Goal: Information Seeking & Learning: Learn about a topic

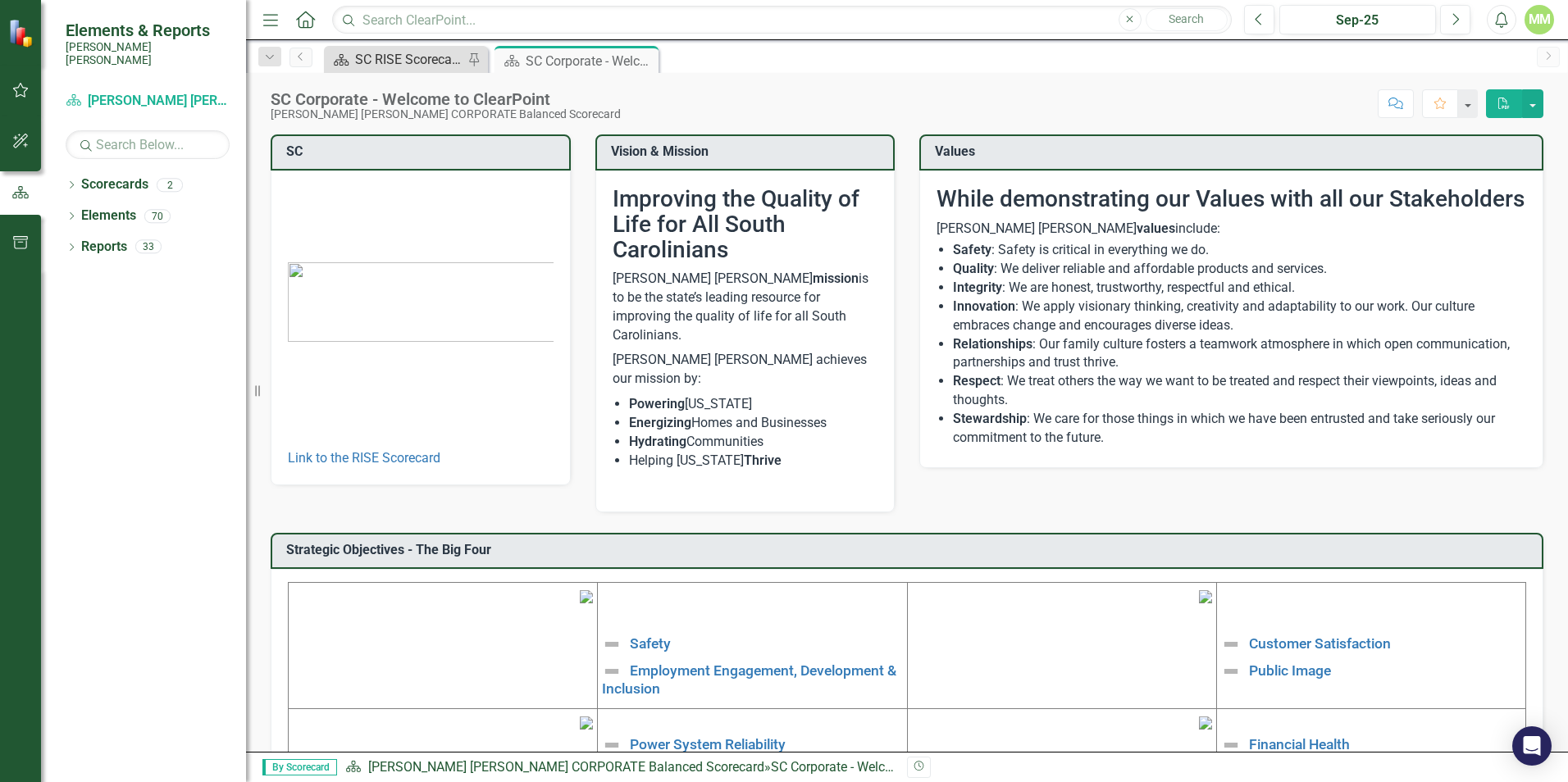
click at [412, 55] on div "SC RISE Scorecard - Welcome to ClearPoint" at bounding box center [409, 58] width 108 height 20
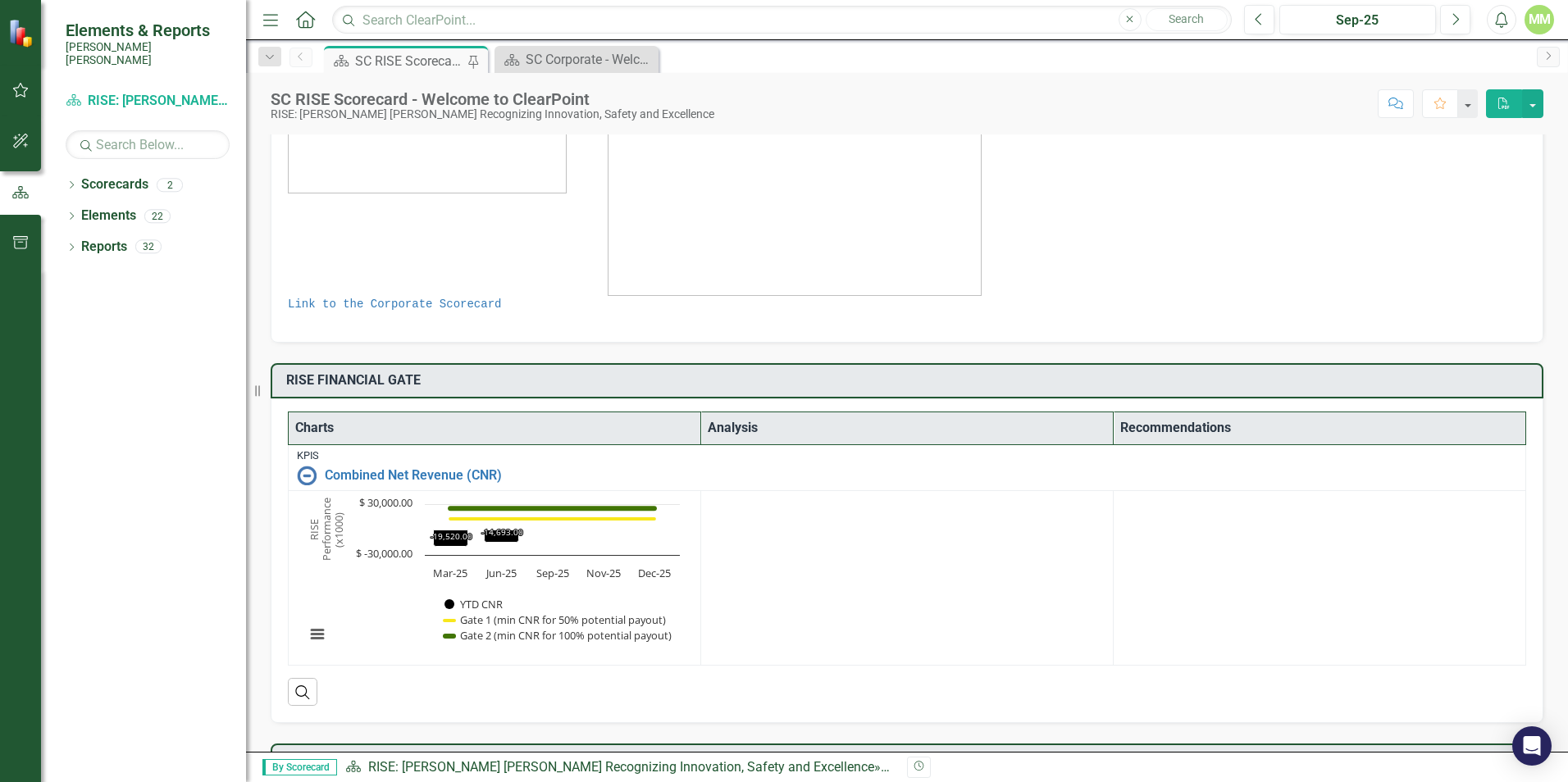
scroll to position [634, 0]
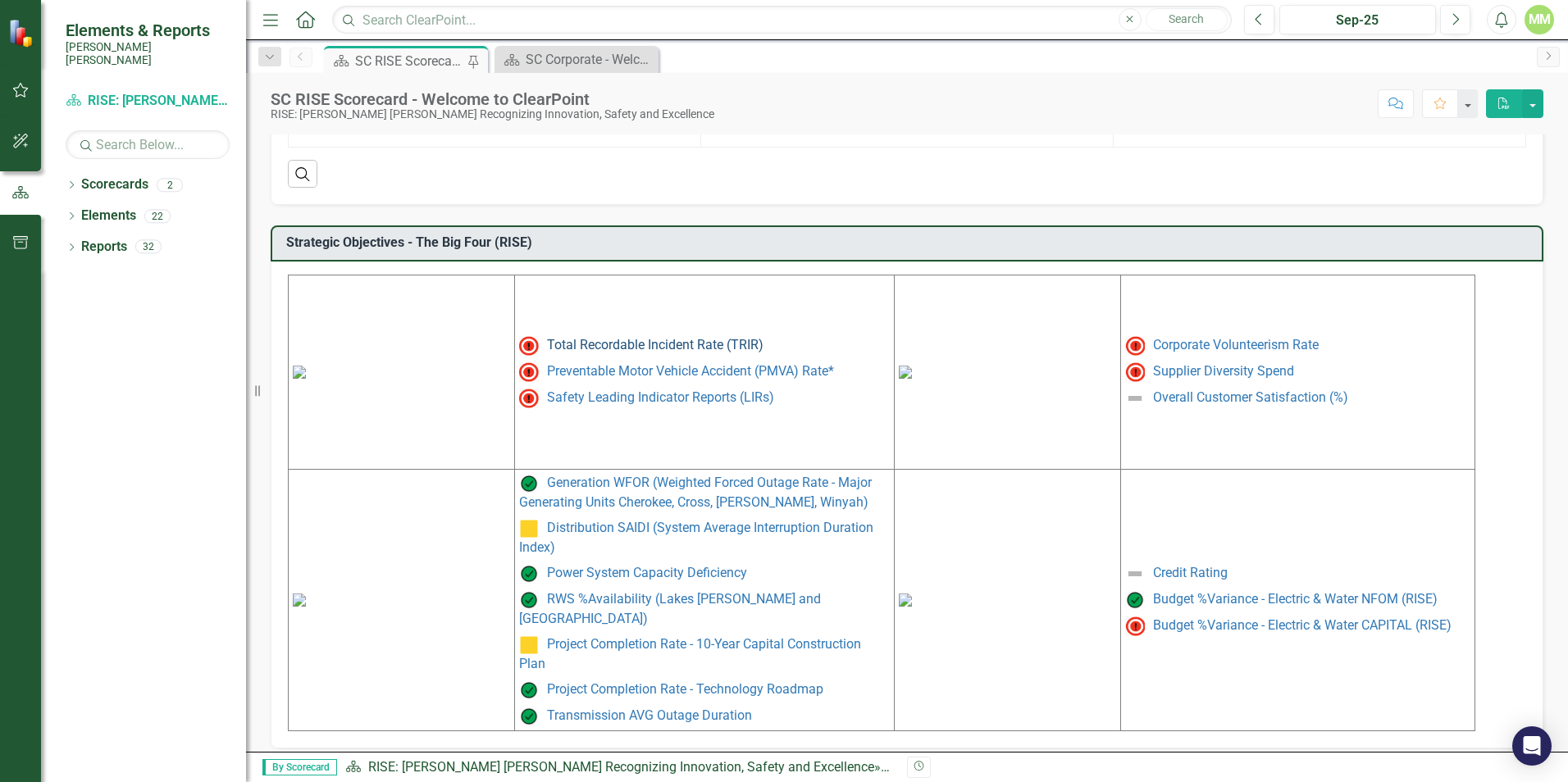
click at [658, 352] on link "Total Recordable Incident Rate (TRIR)" at bounding box center [655, 345] width 216 height 15
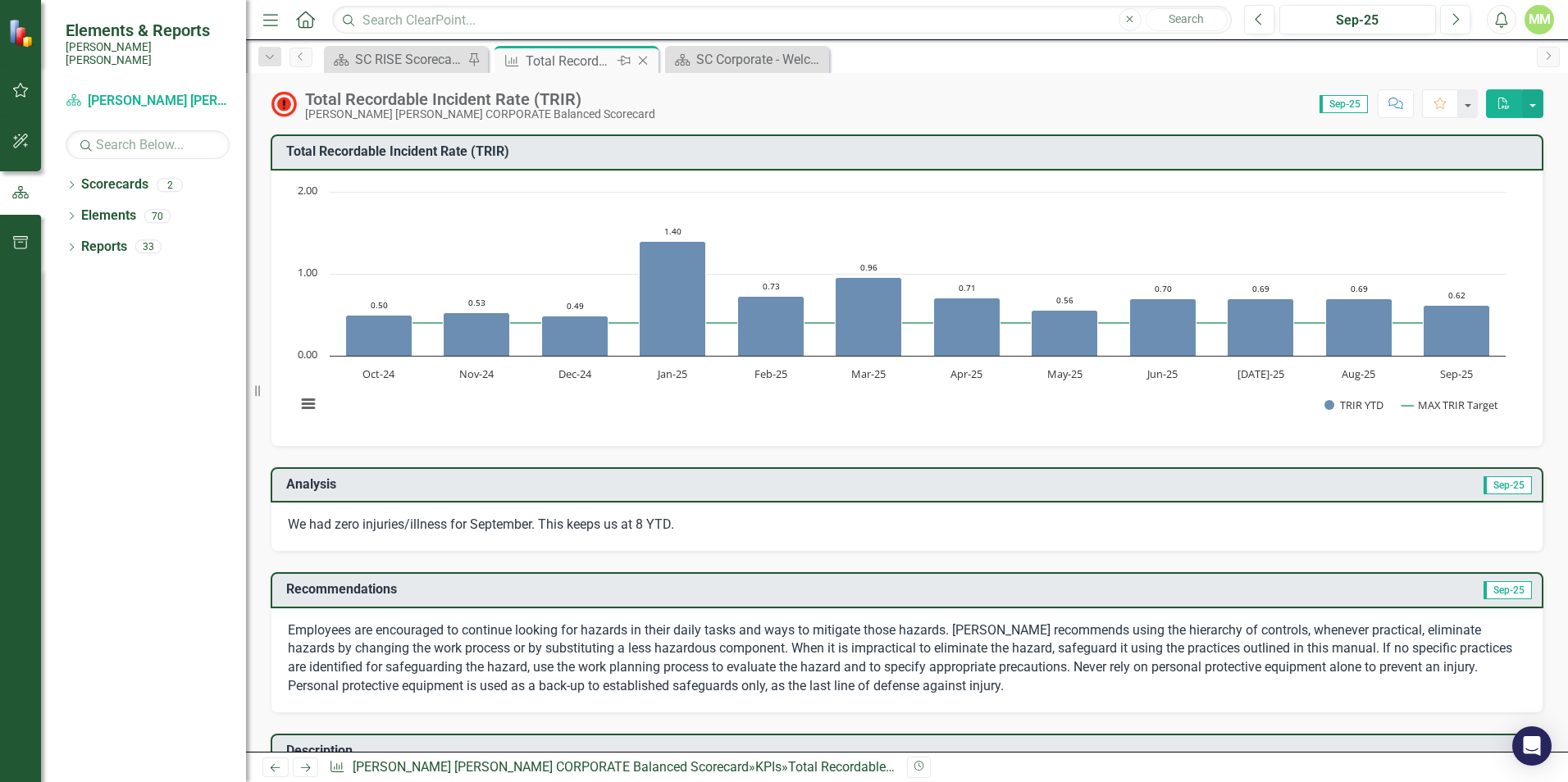
click at [643, 62] on icon "Close" at bounding box center [642, 61] width 16 height 13
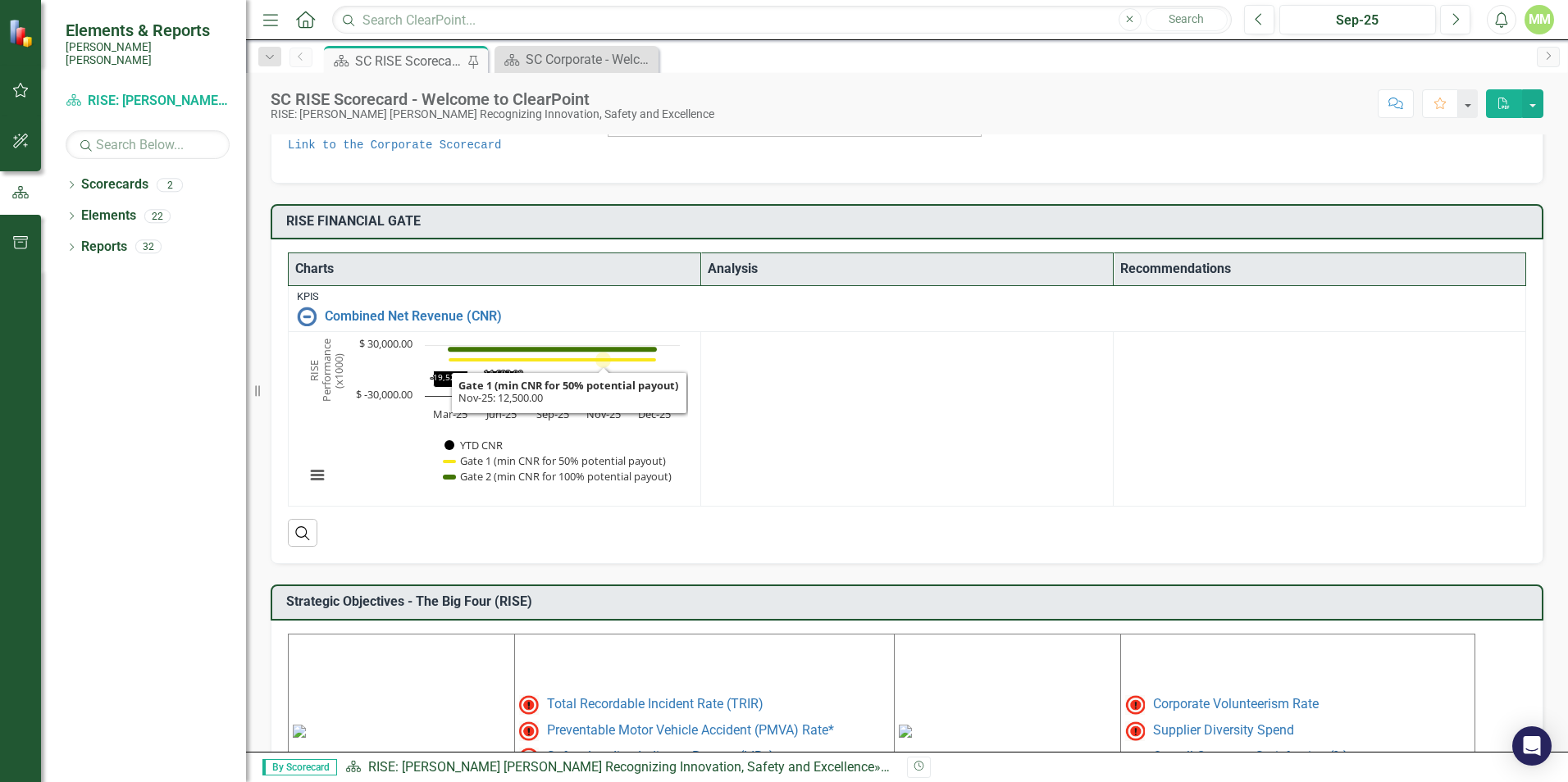
scroll to position [410, 0]
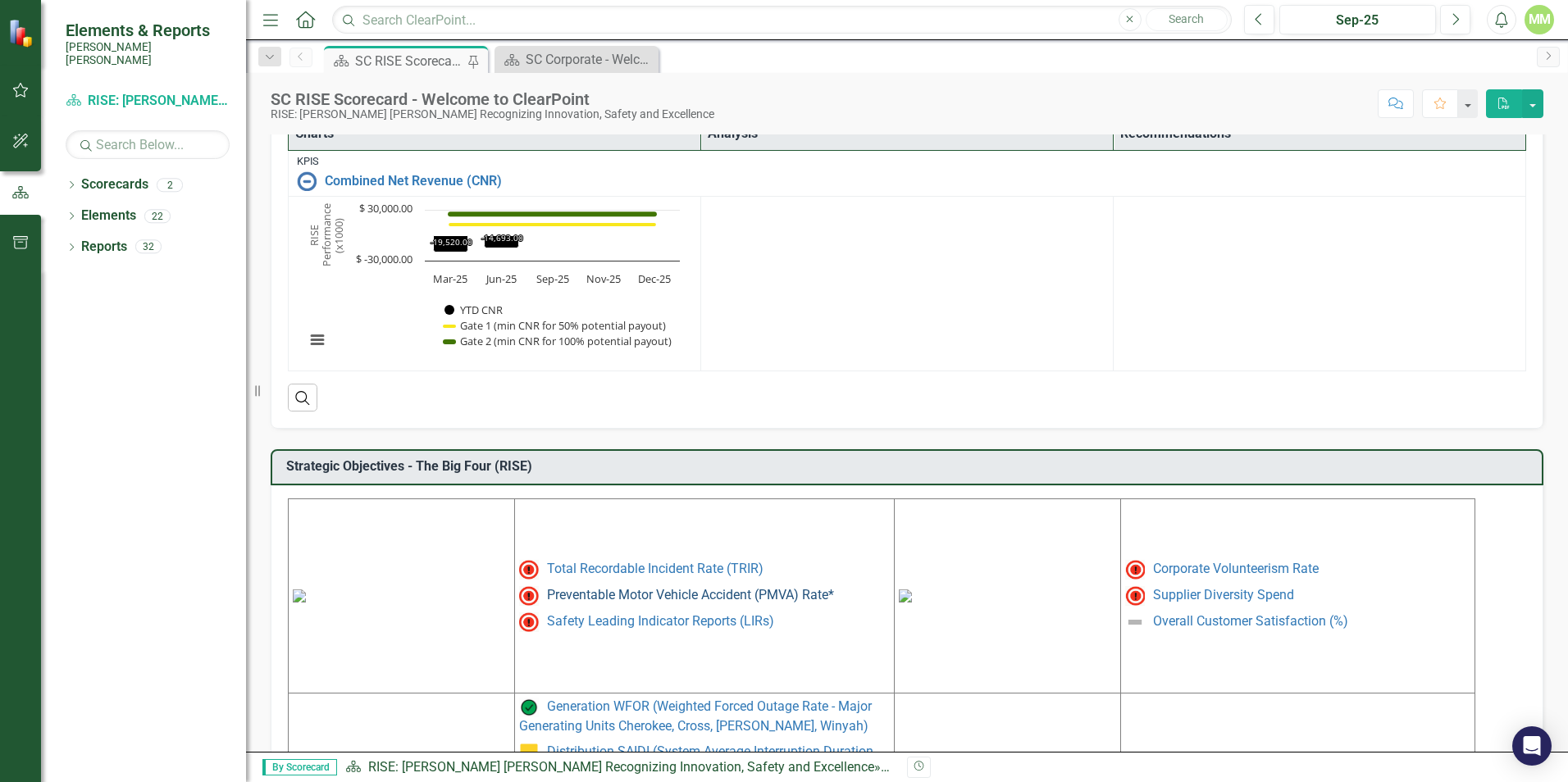
click at [627, 592] on link "Preventable Motor Vehicle Accident (PMVA) Rate*" at bounding box center [690, 594] width 287 height 15
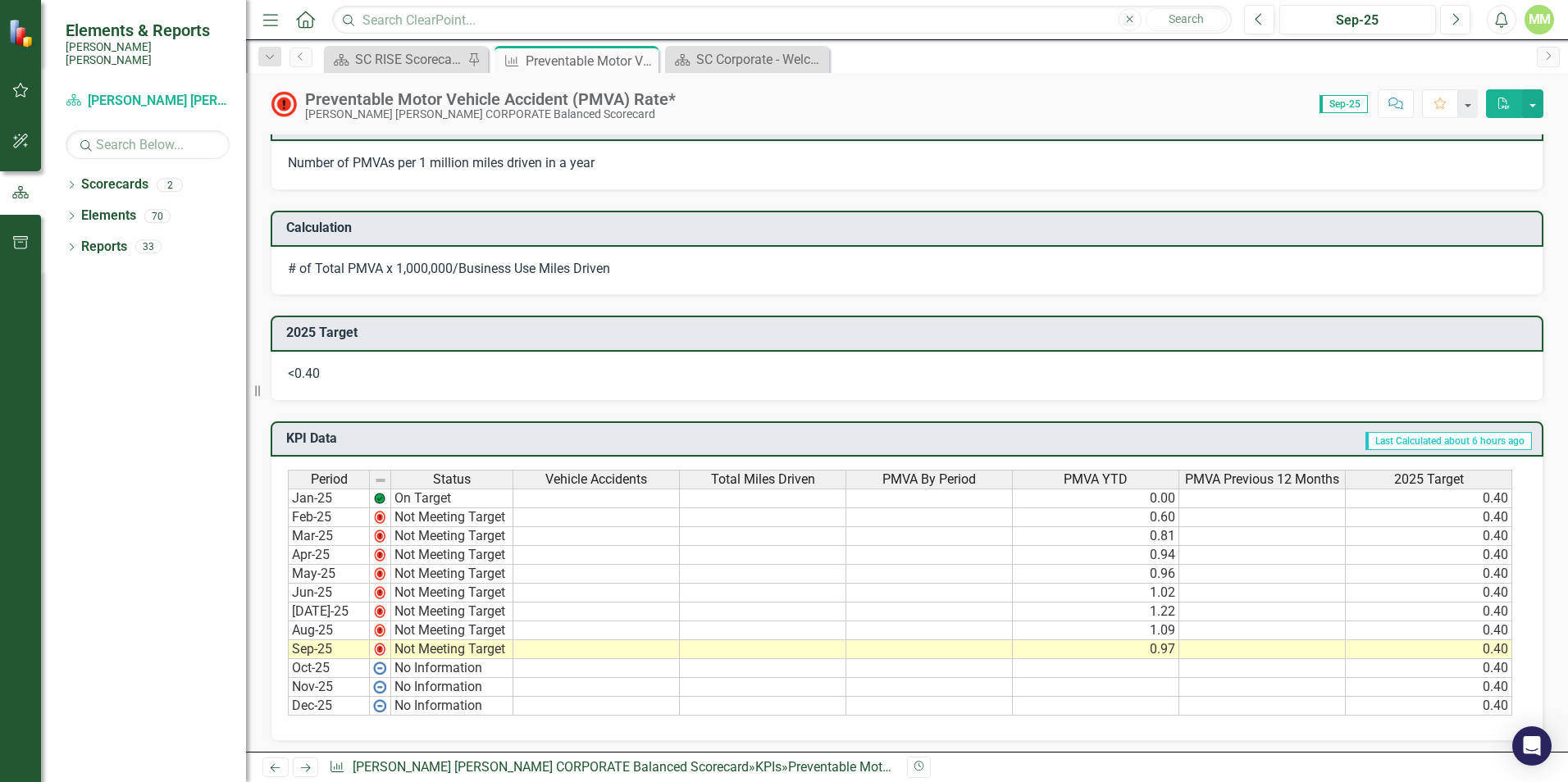
scroll to position [574, 0]
click at [645, 58] on icon at bounding box center [642, 60] width 9 height 9
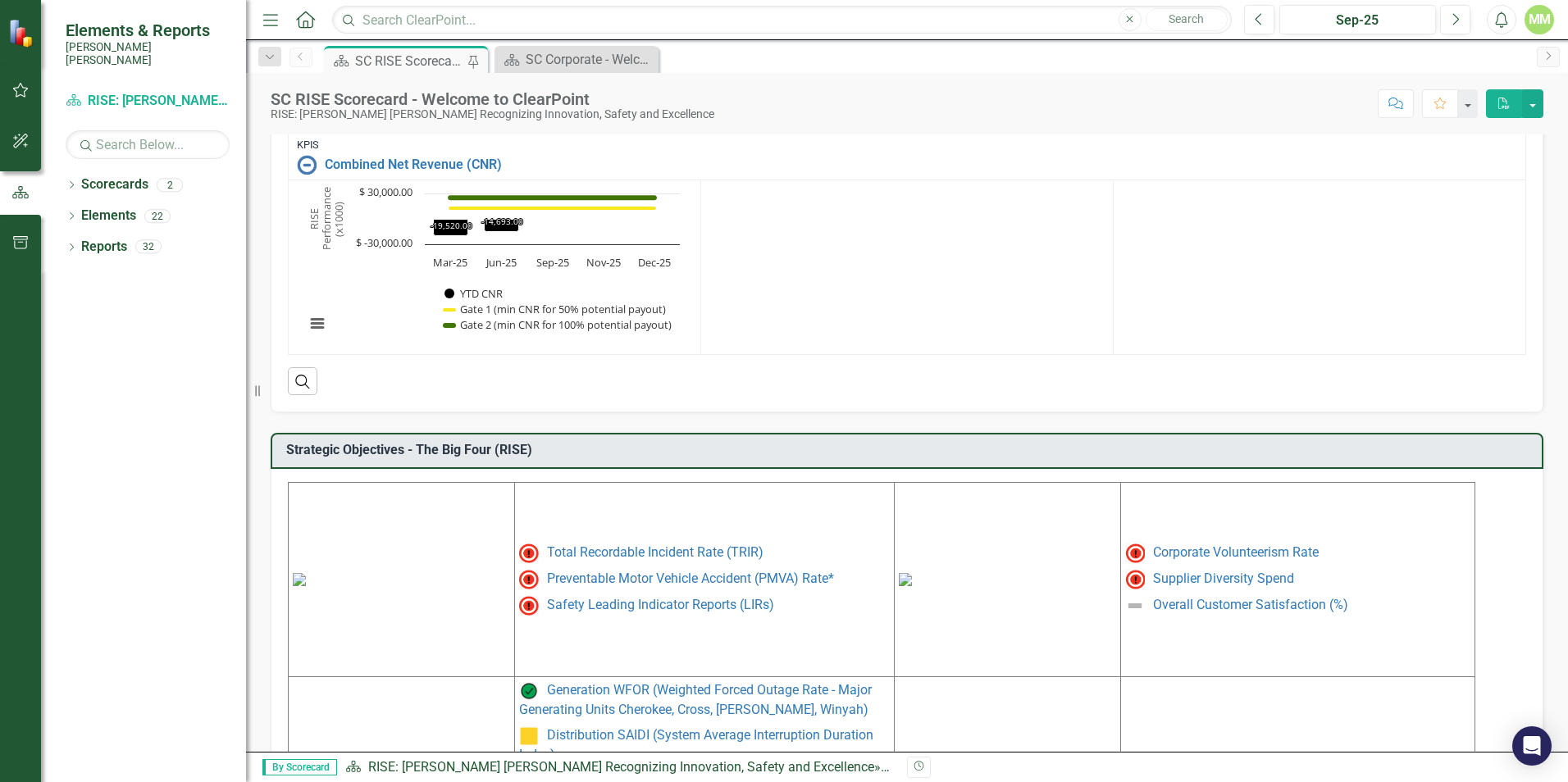
scroll to position [492, 0]
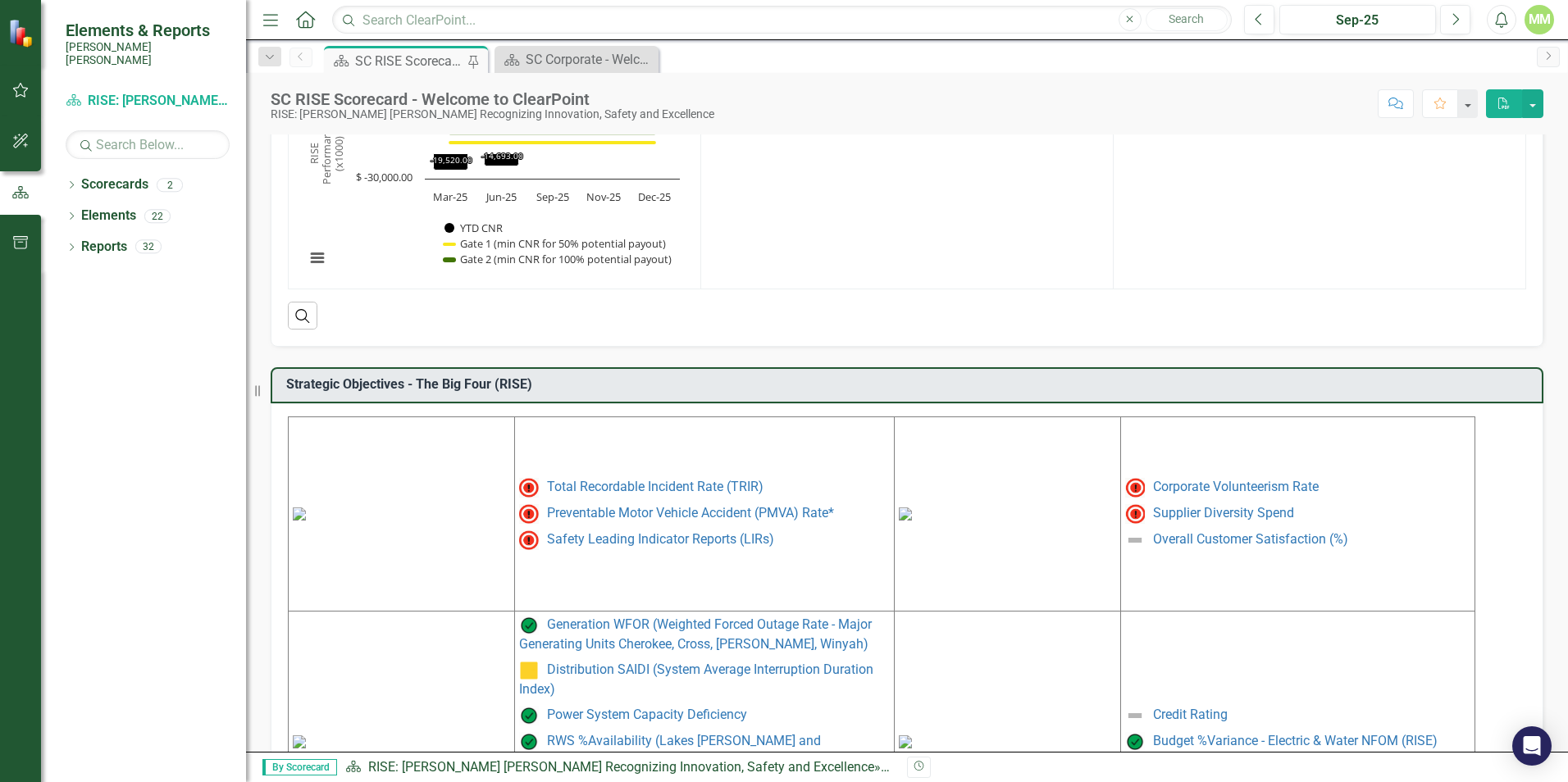
click at [624, 550] on p "Safety Leading Indicator Reports (LIRs)" at bounding box center [704, 539] width 370 height 23
click at [624, 545] on link "Safety Leading Indicator Reports (LIRs)" at bounding box center [660, 539] width 227 height 15
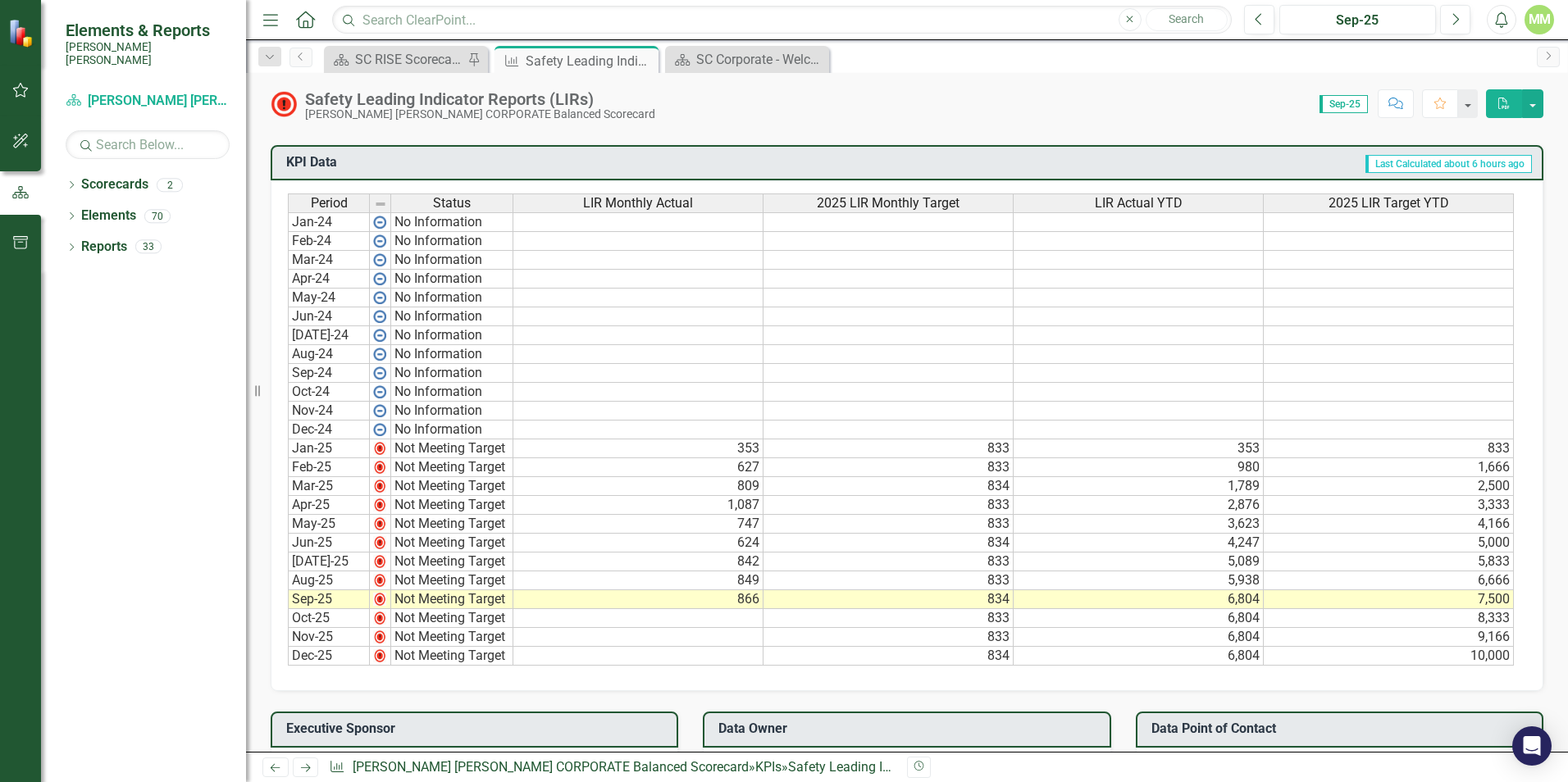
scroll to position [902, 0]
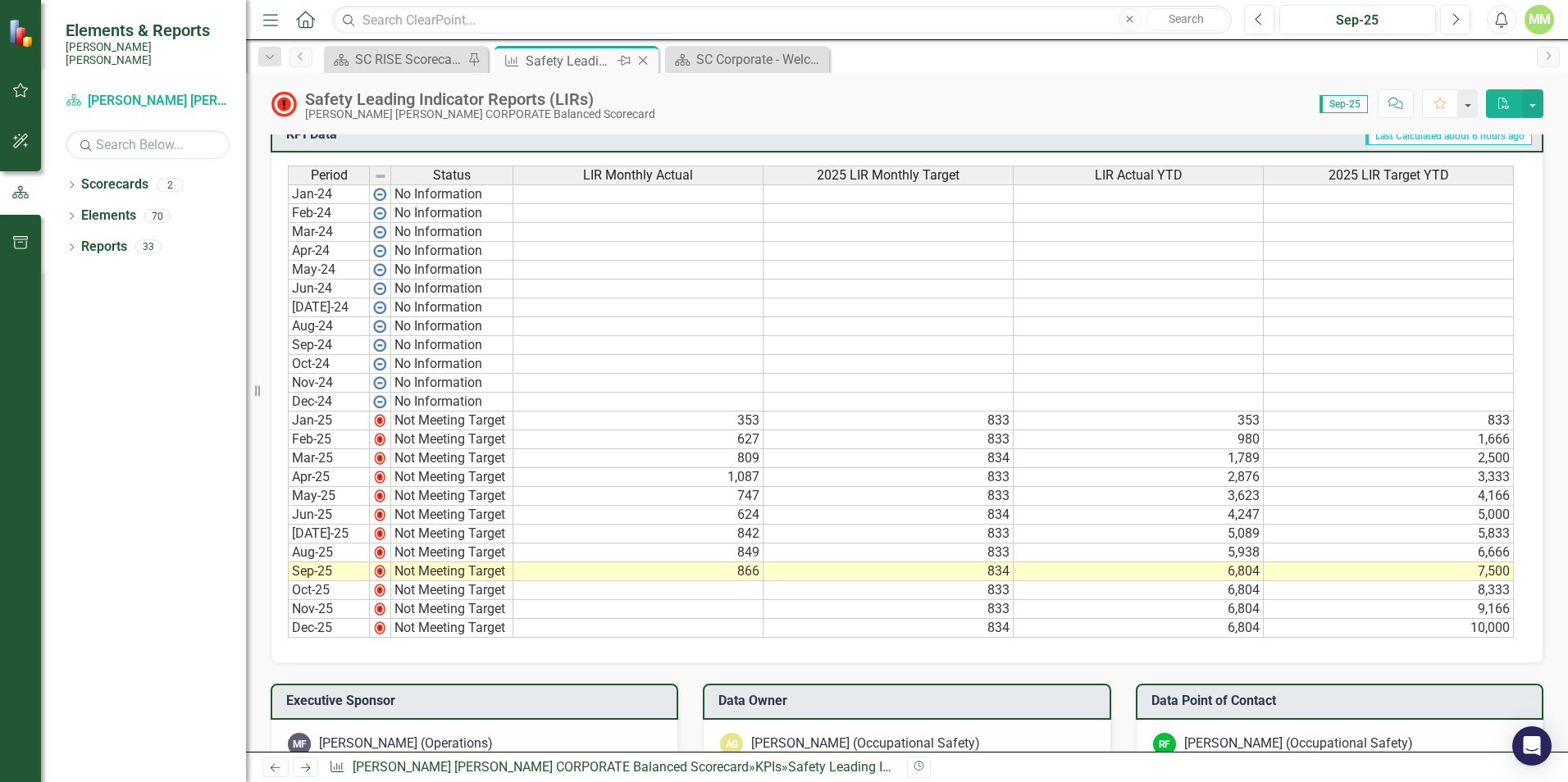
click at [643, 57] on icon "Close" at bounding box center [642, 61] width 16 height 13
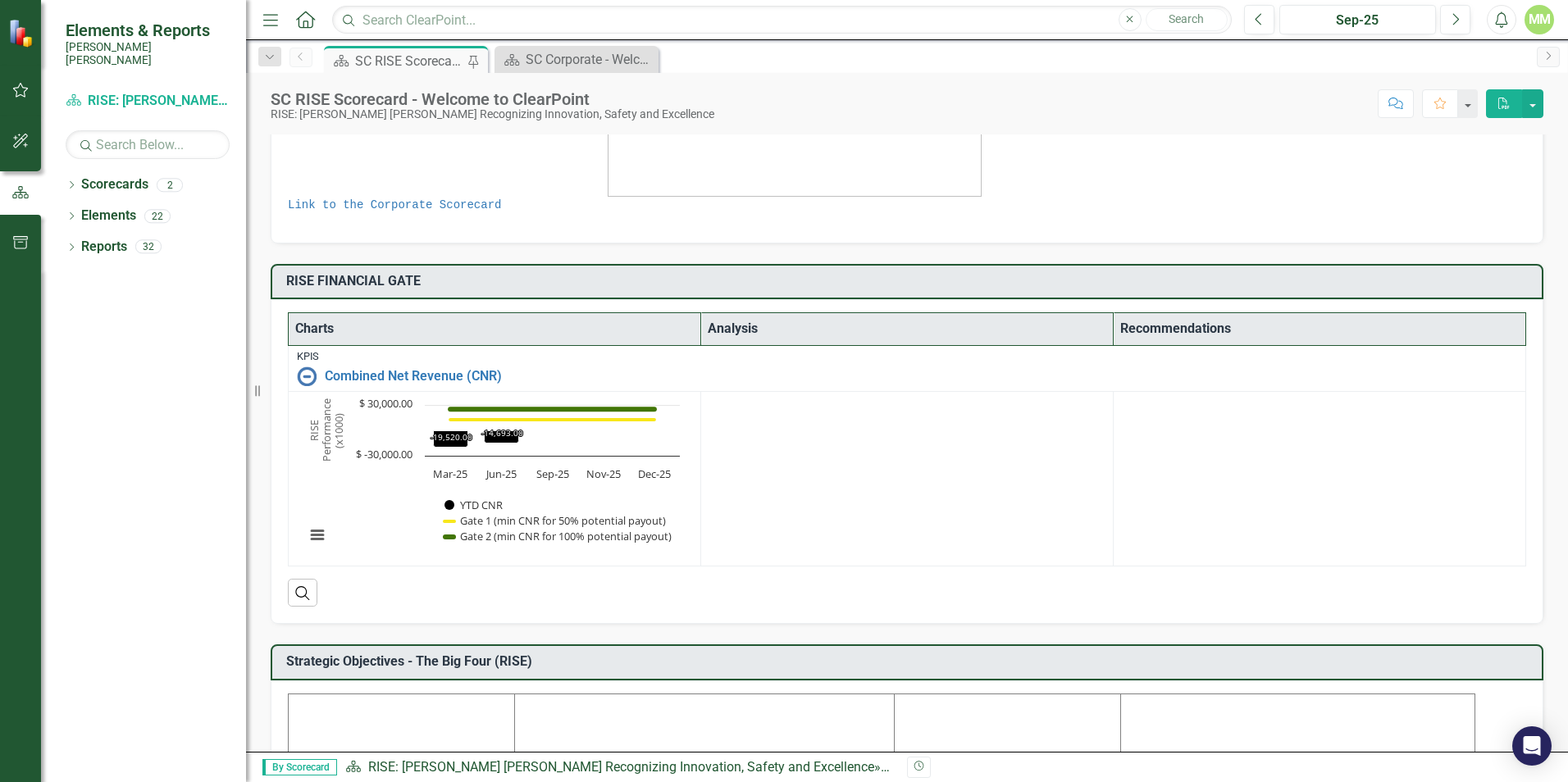
scroll to position [574, 0]
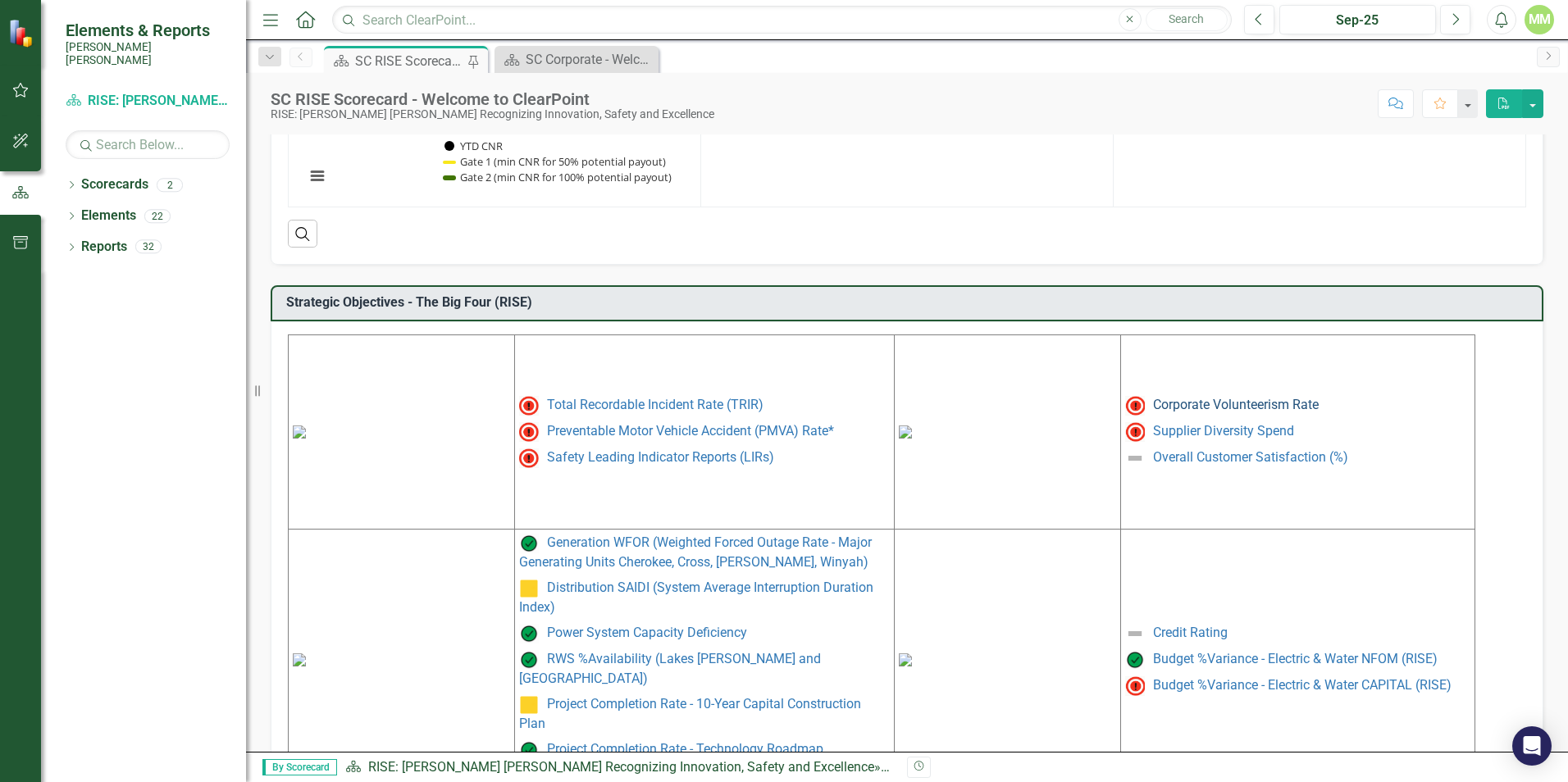
click at [1198, 407] on link "Corporate Volunteerism Rate" at bounding box center [1235, 405] width 166 height 15
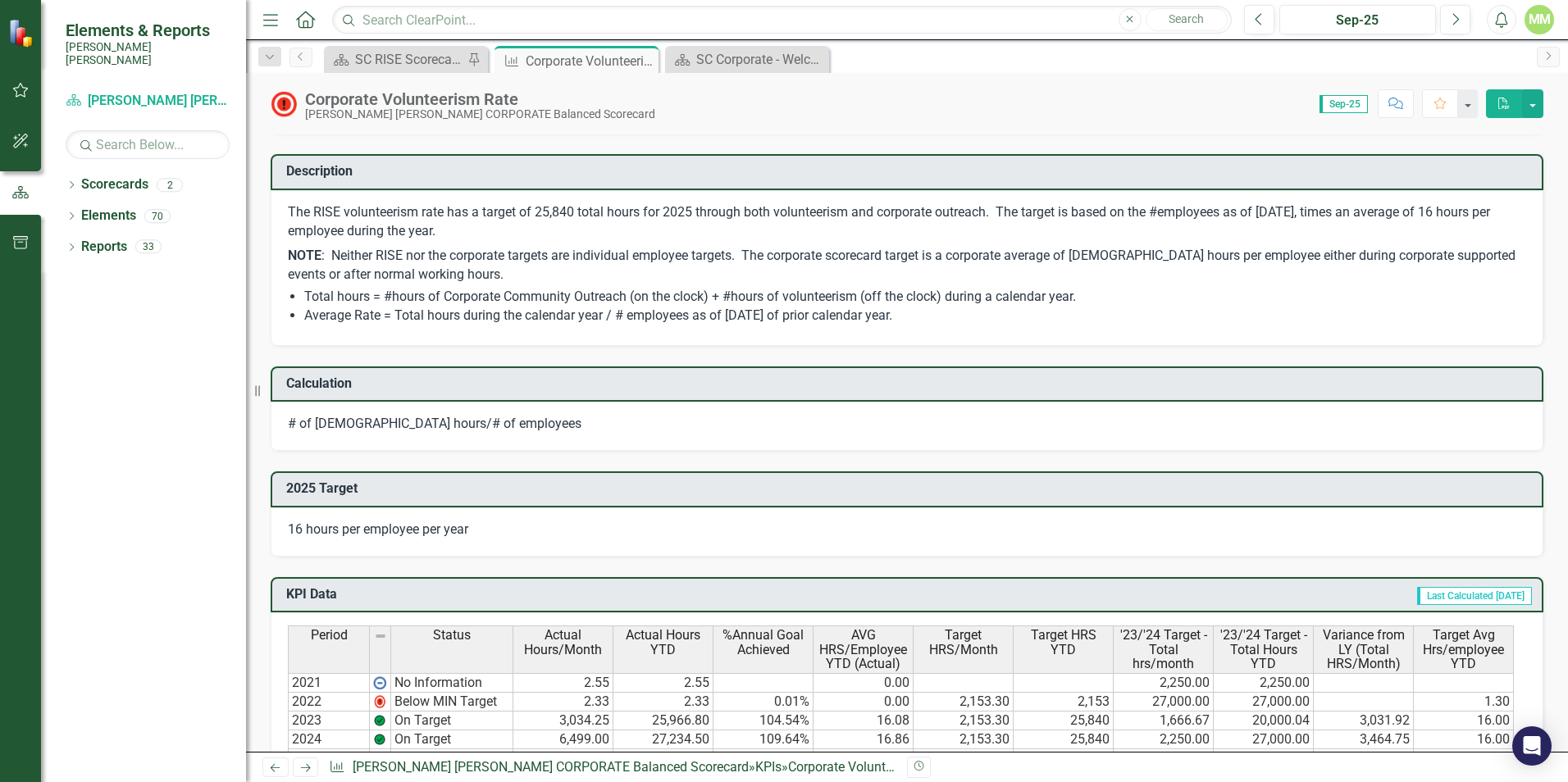
scroll to position [738, 0]
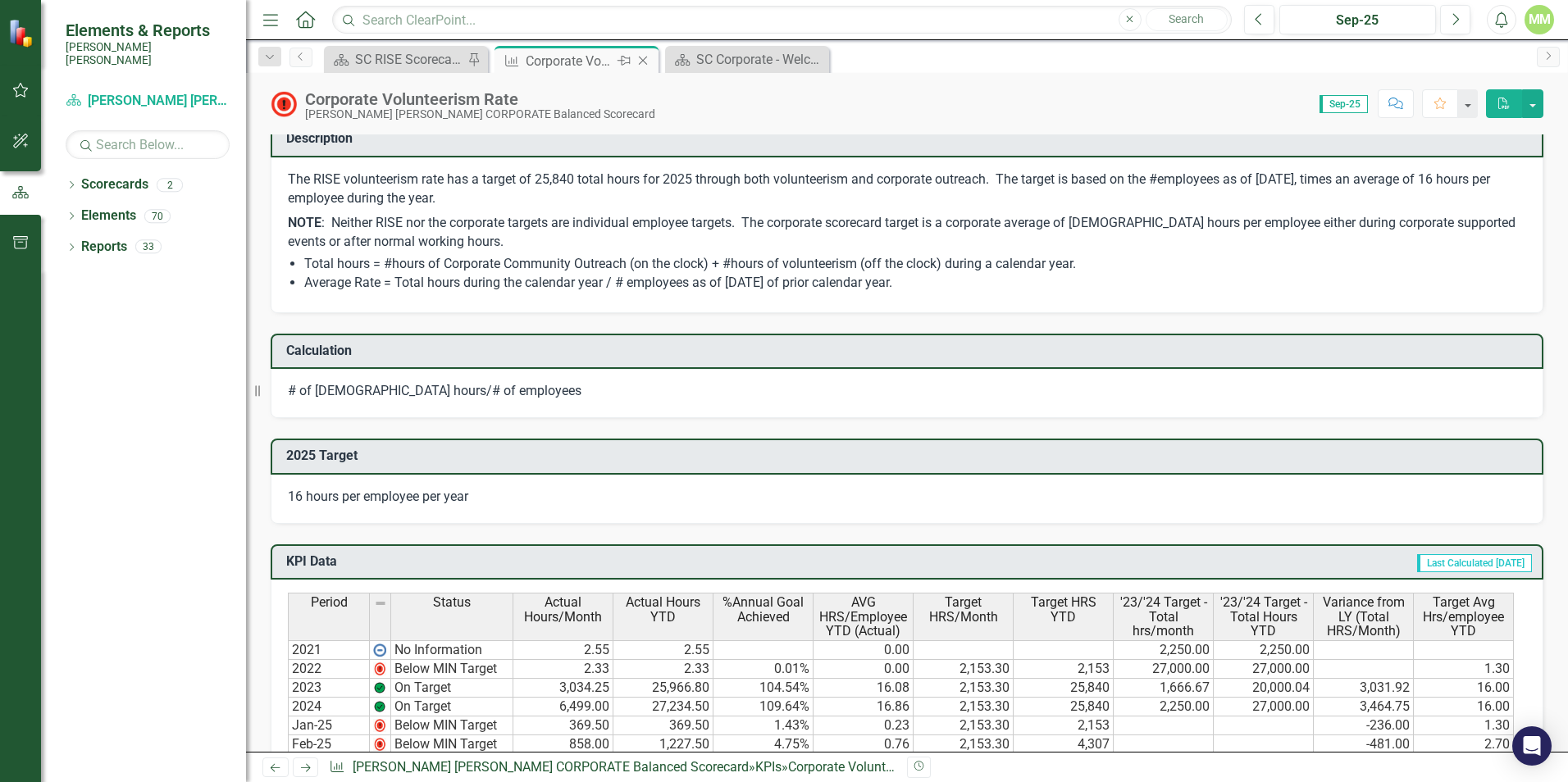
click at [646, 60] on icon "Close" at bounding box center [642, 61] width 16 height 13
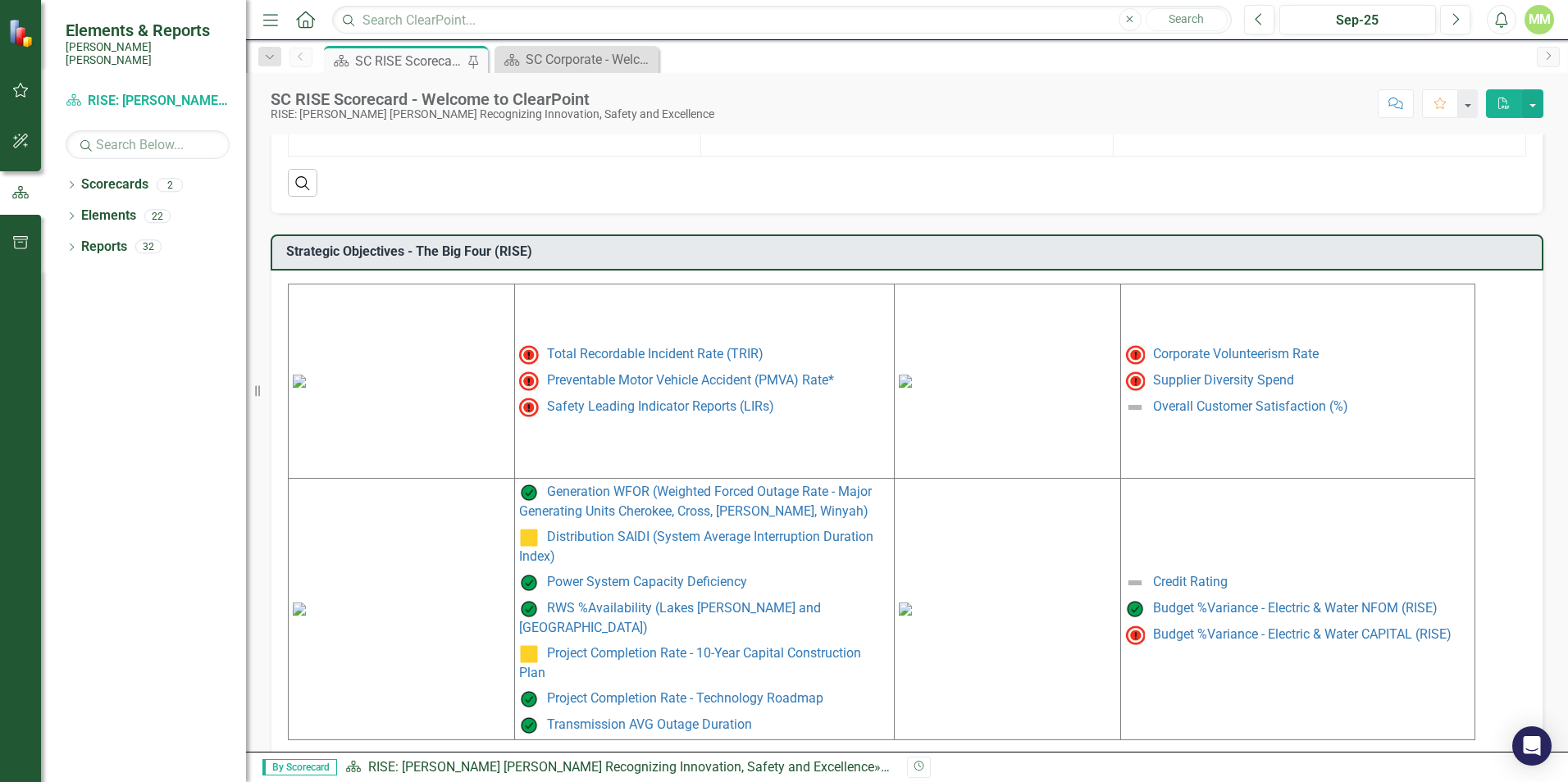
scroll to position [634, 0]
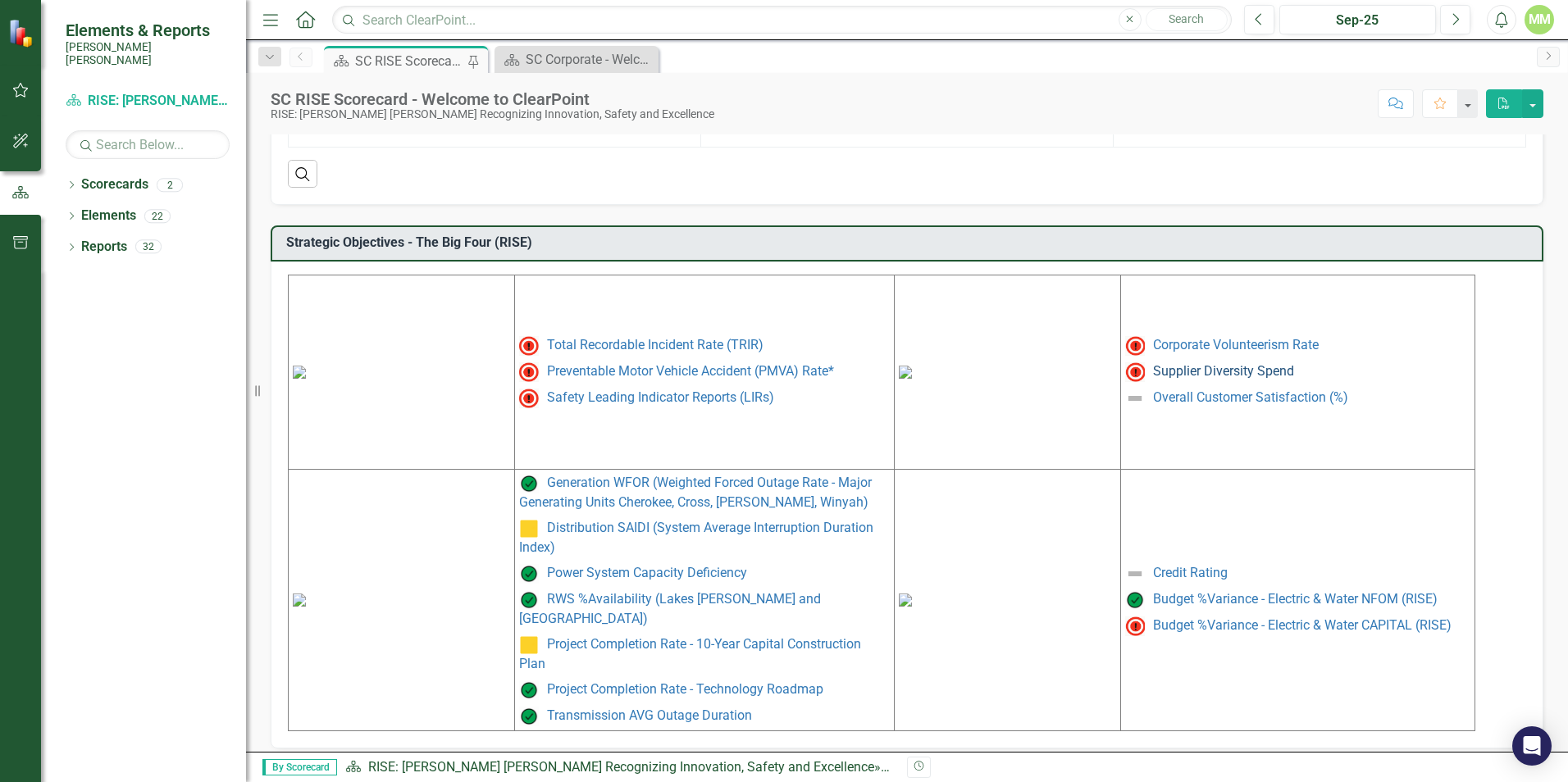
click at [1209, 373] on link "Supplier Diversity Spend" at bounding box center [1222, 370] width 141 height 15
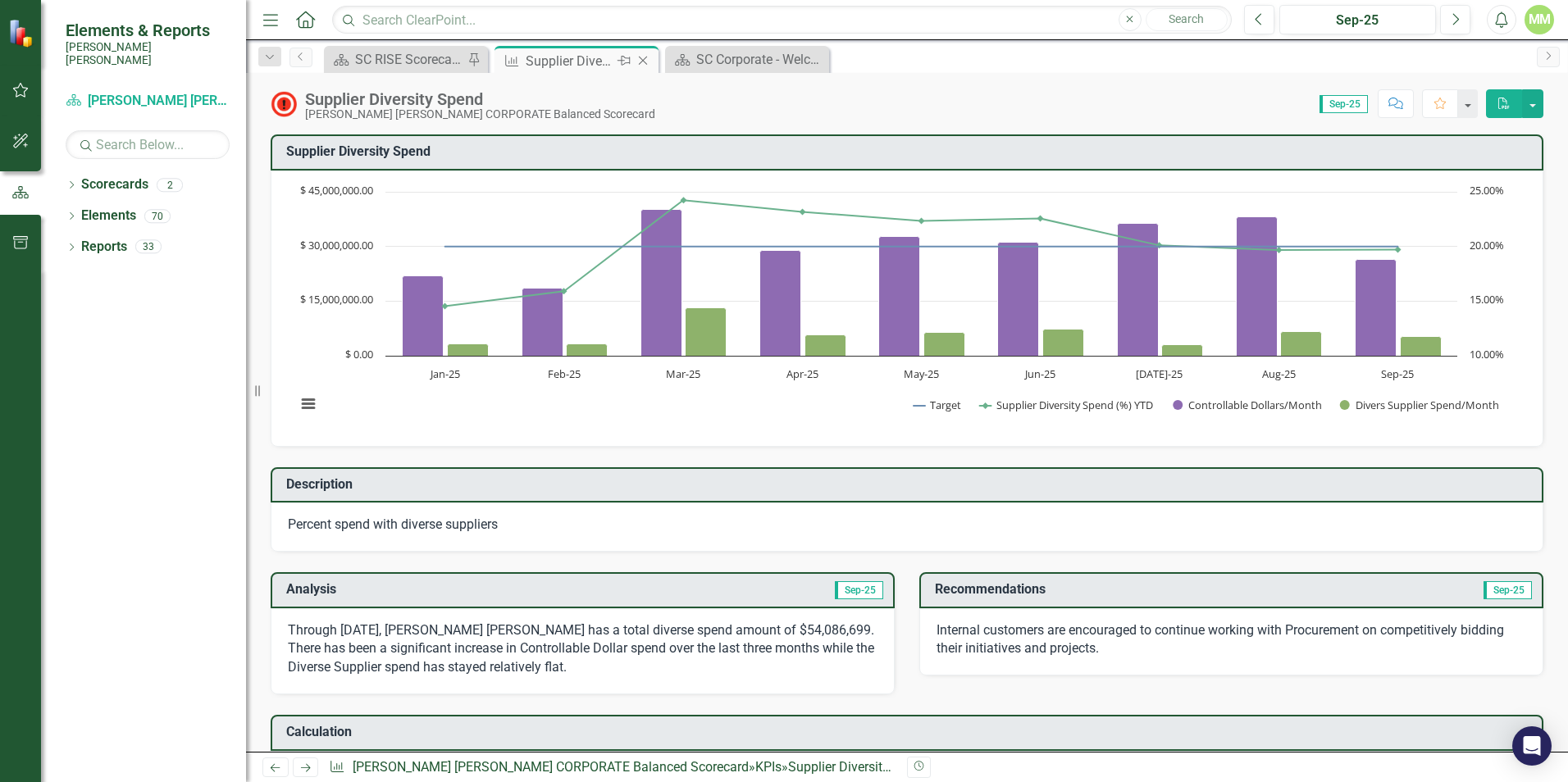
click at [646, 55] on icon "Close" at bounding box center [642, 61] width 16 height 13
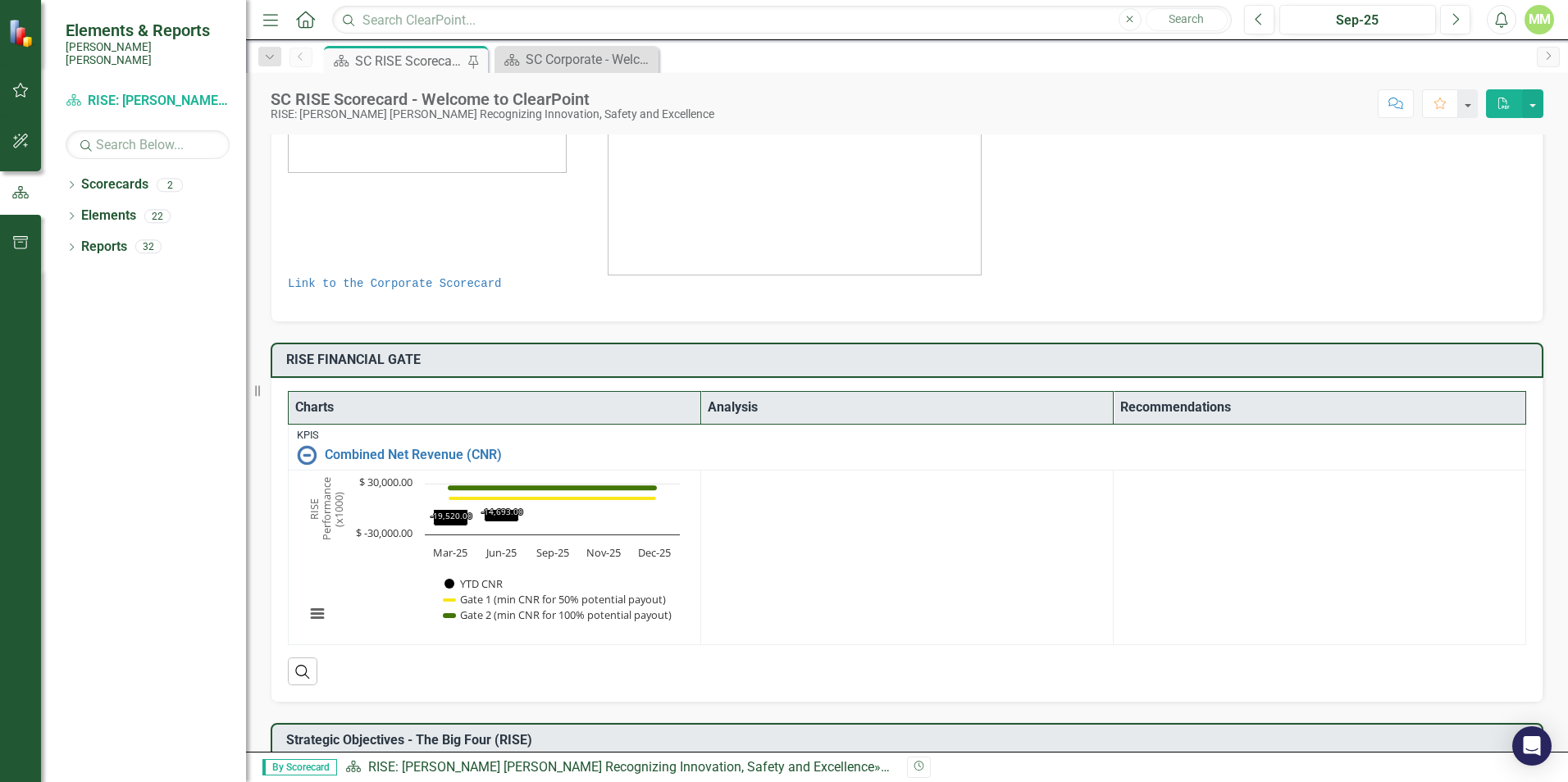
scroll to position [574, 0]
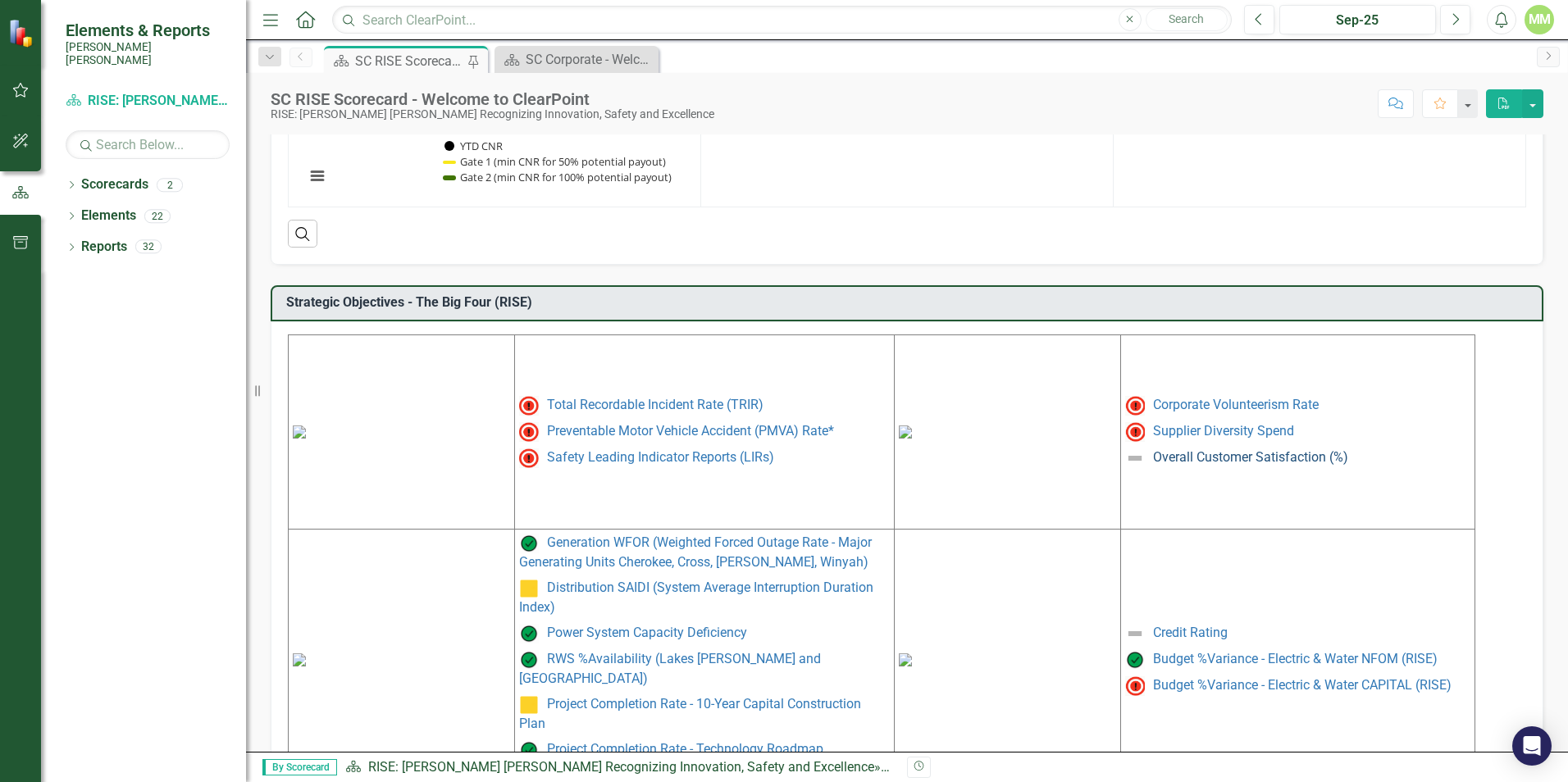
click at [1249, 460] on link "Overall Customer Satisfaction (%)" at bounding box center [1250, 457] width 195 height 15
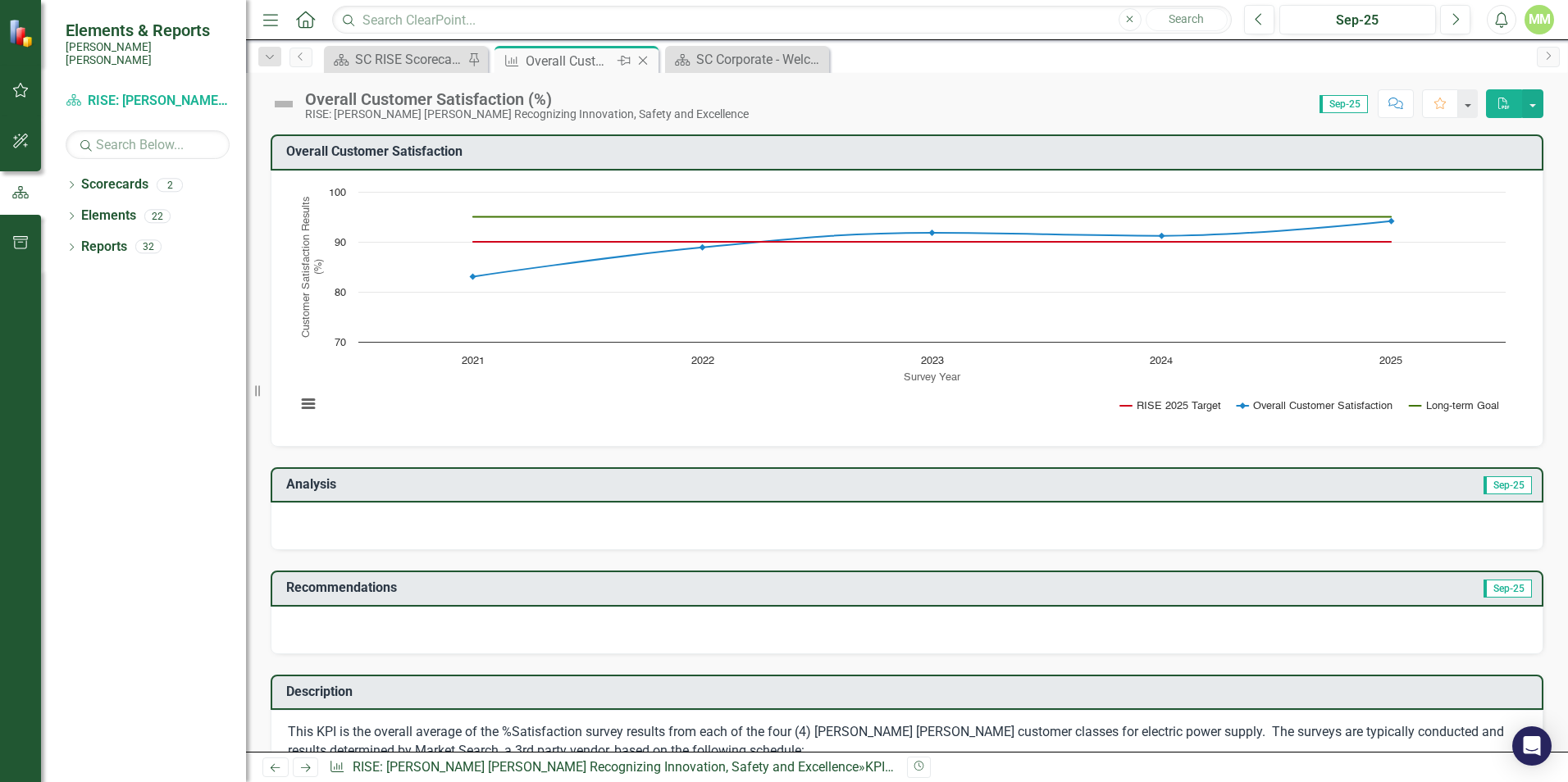
click at [643, 62] on icon "Close" at bounding box center [642, 61] width 16 height 13
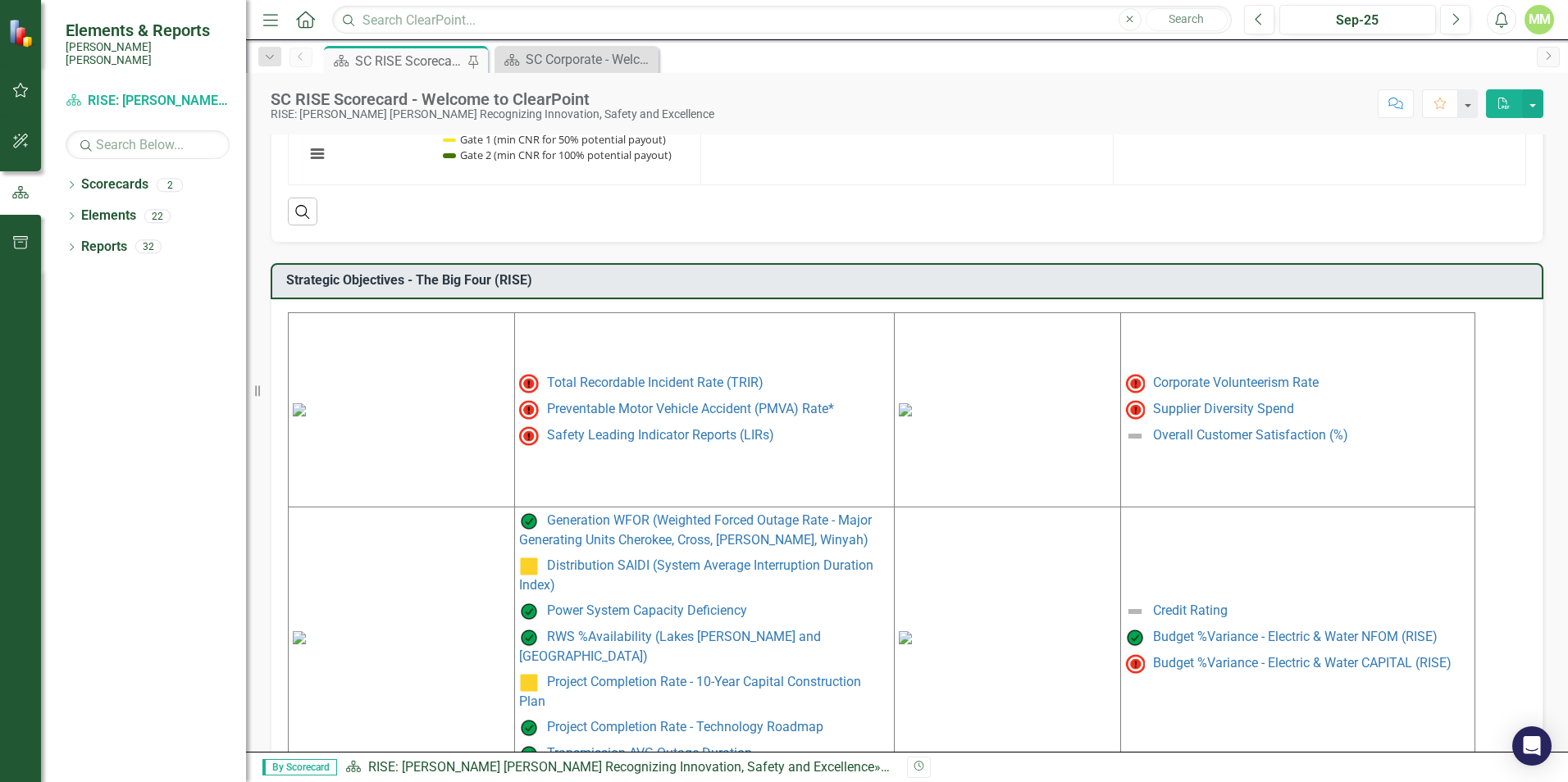
scroll to position [634, 0]
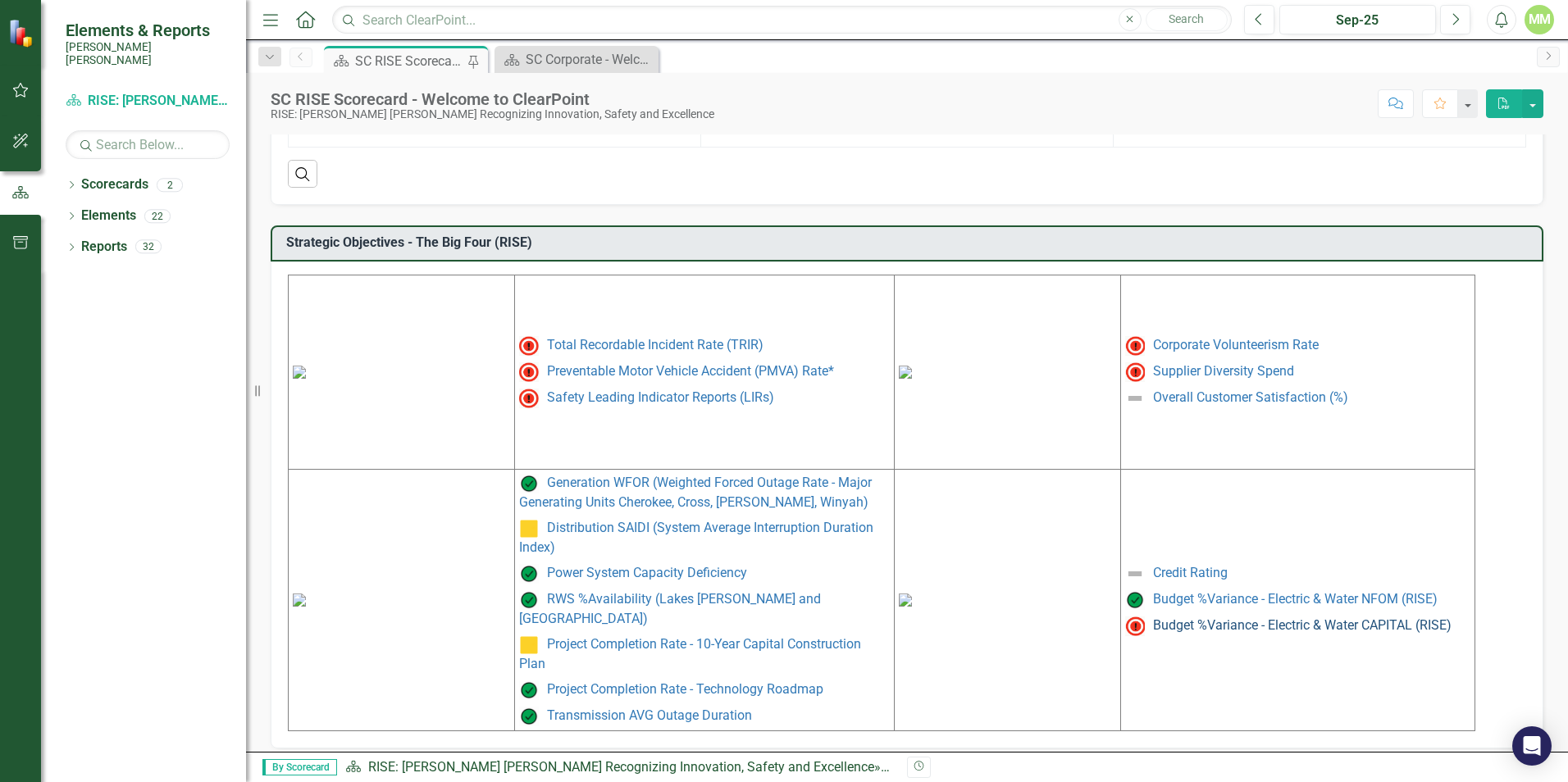
click at [1235, 617] on link "Budget %Variance - Electric & Water CAPITAL (RISE)" at bounding box center [1302, 625] width 299 height 15
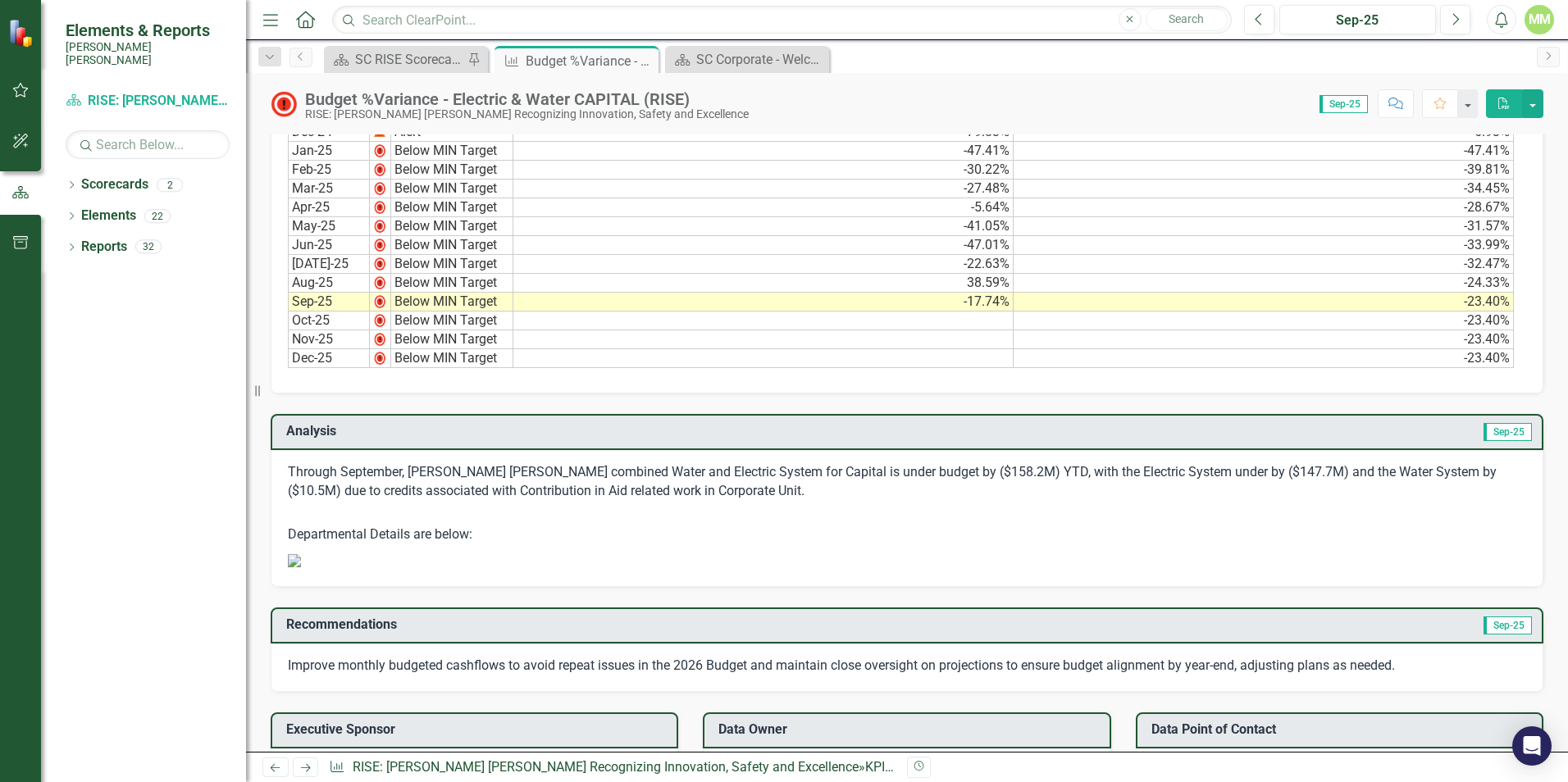
scroll to position [97, 0]
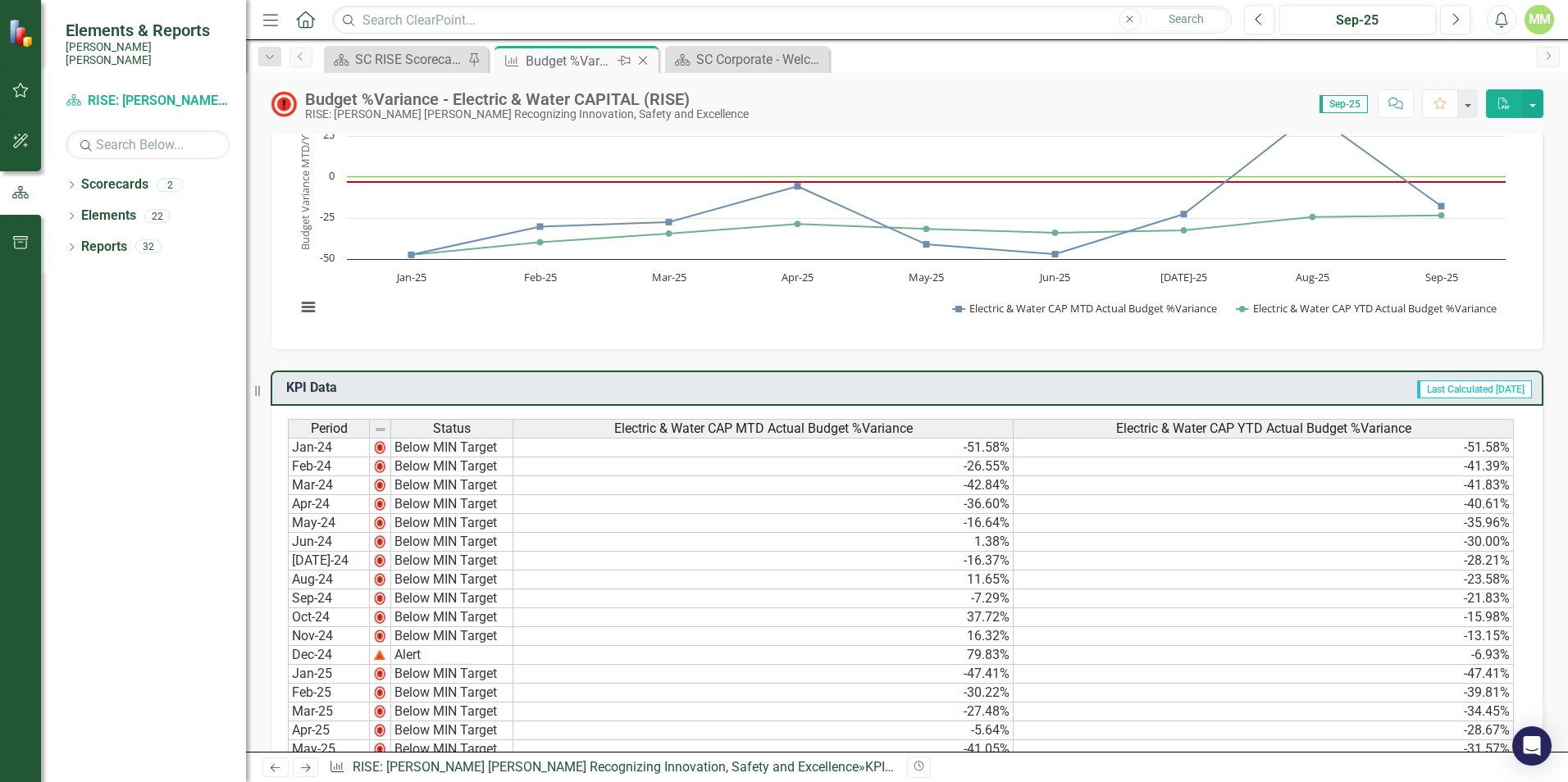
click at [643, 58] on icon "Close" at bounding box center [642, 61] width 16 height 13
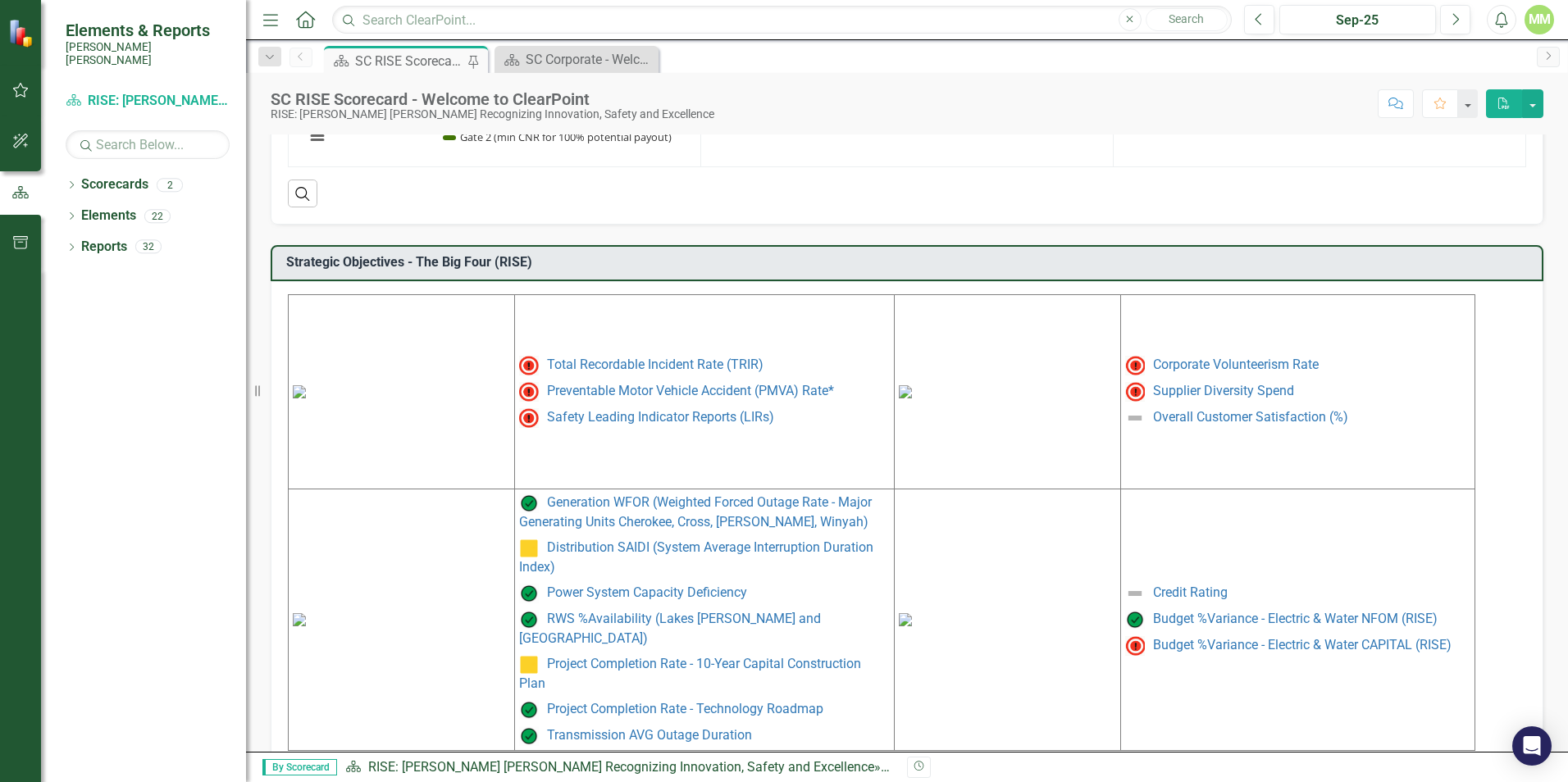
scroll to position [634, 0]
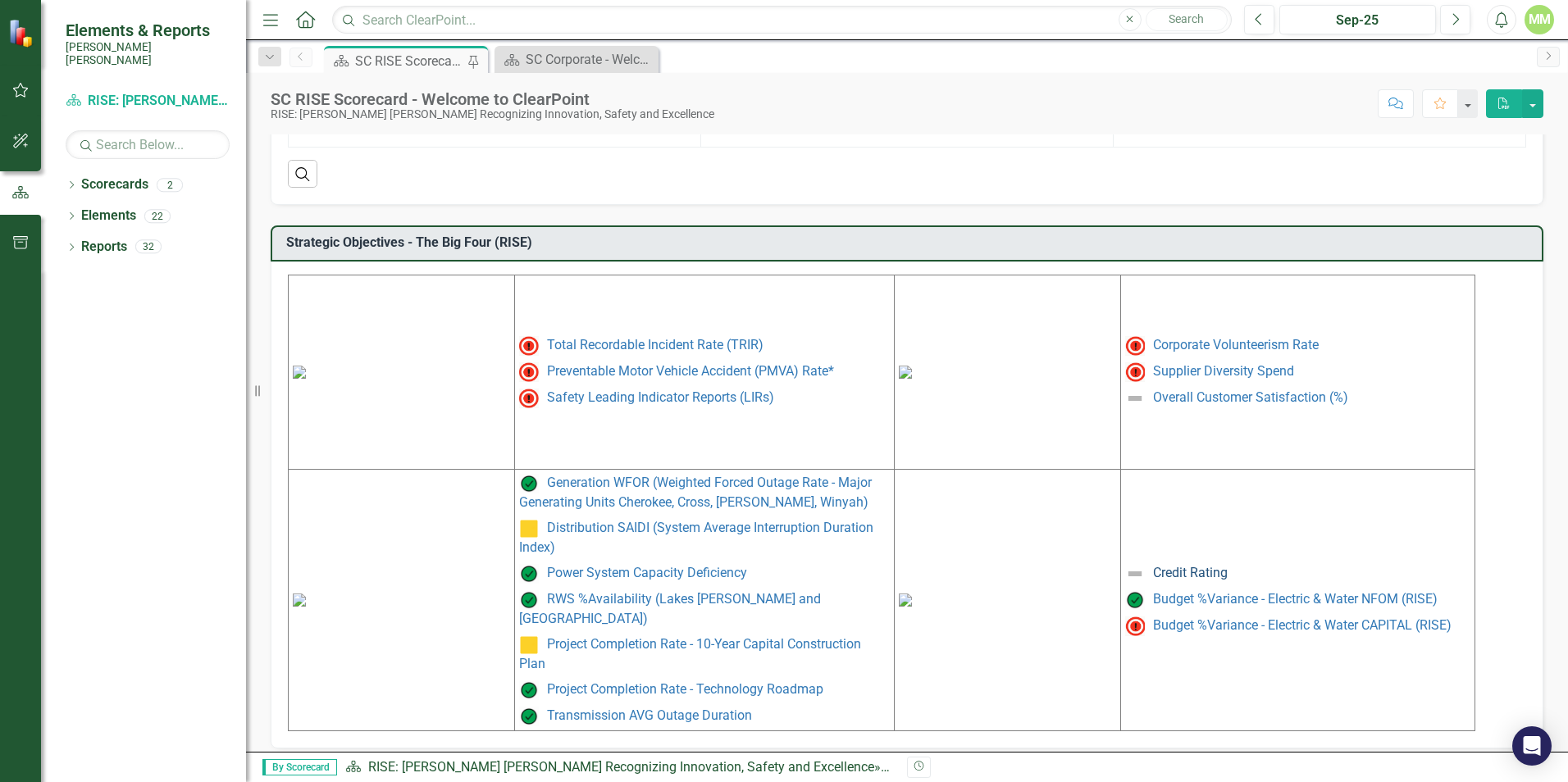
click at [1165, 565] on link "Credit Rating" at bounding box center [1190, 572] width 75 height 15
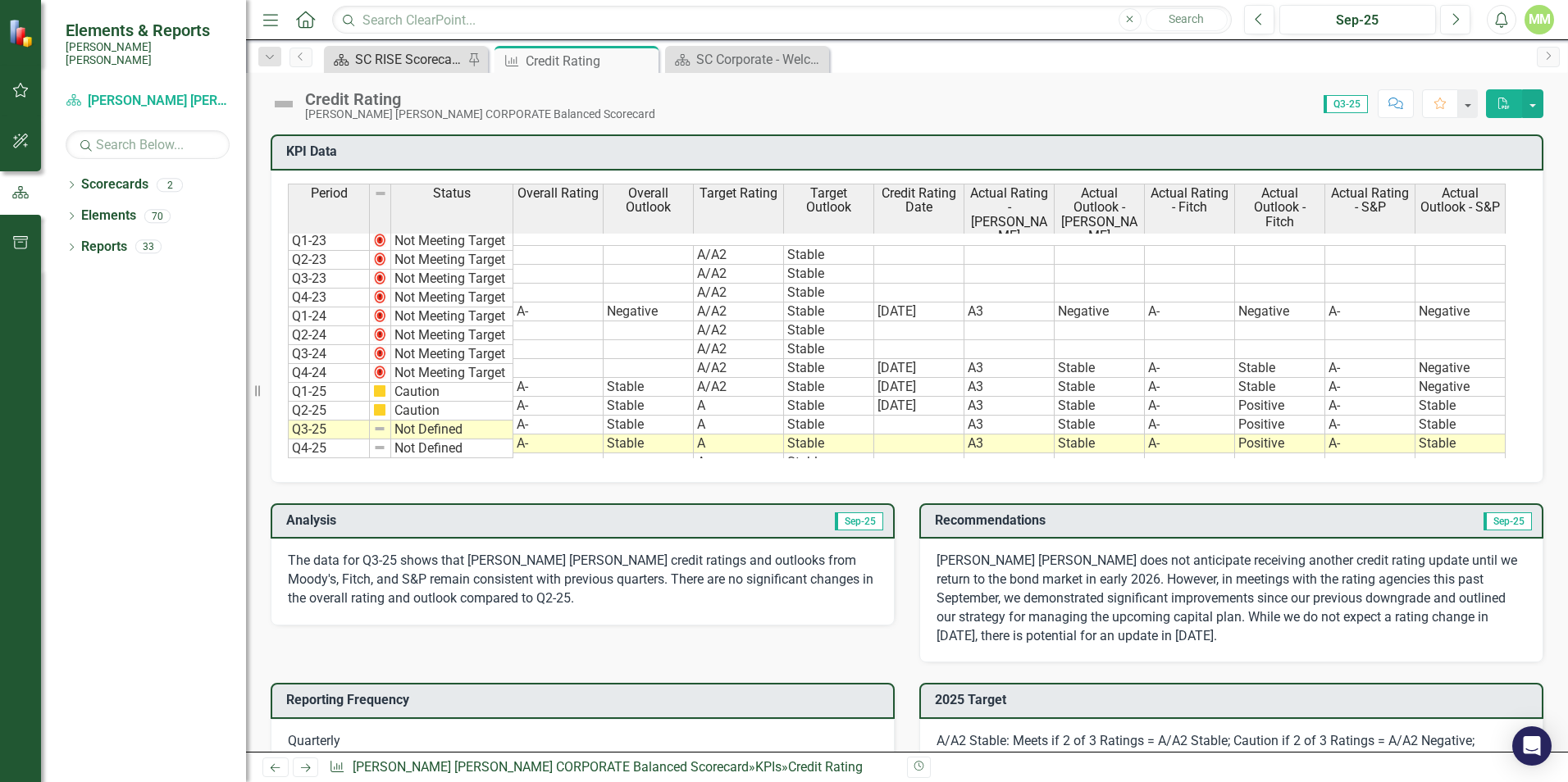
click at [432, 60] on div "SC RISE Scorecard - Welcome to ClearPoint" at bounding box center [409, 58] width 108 height 20
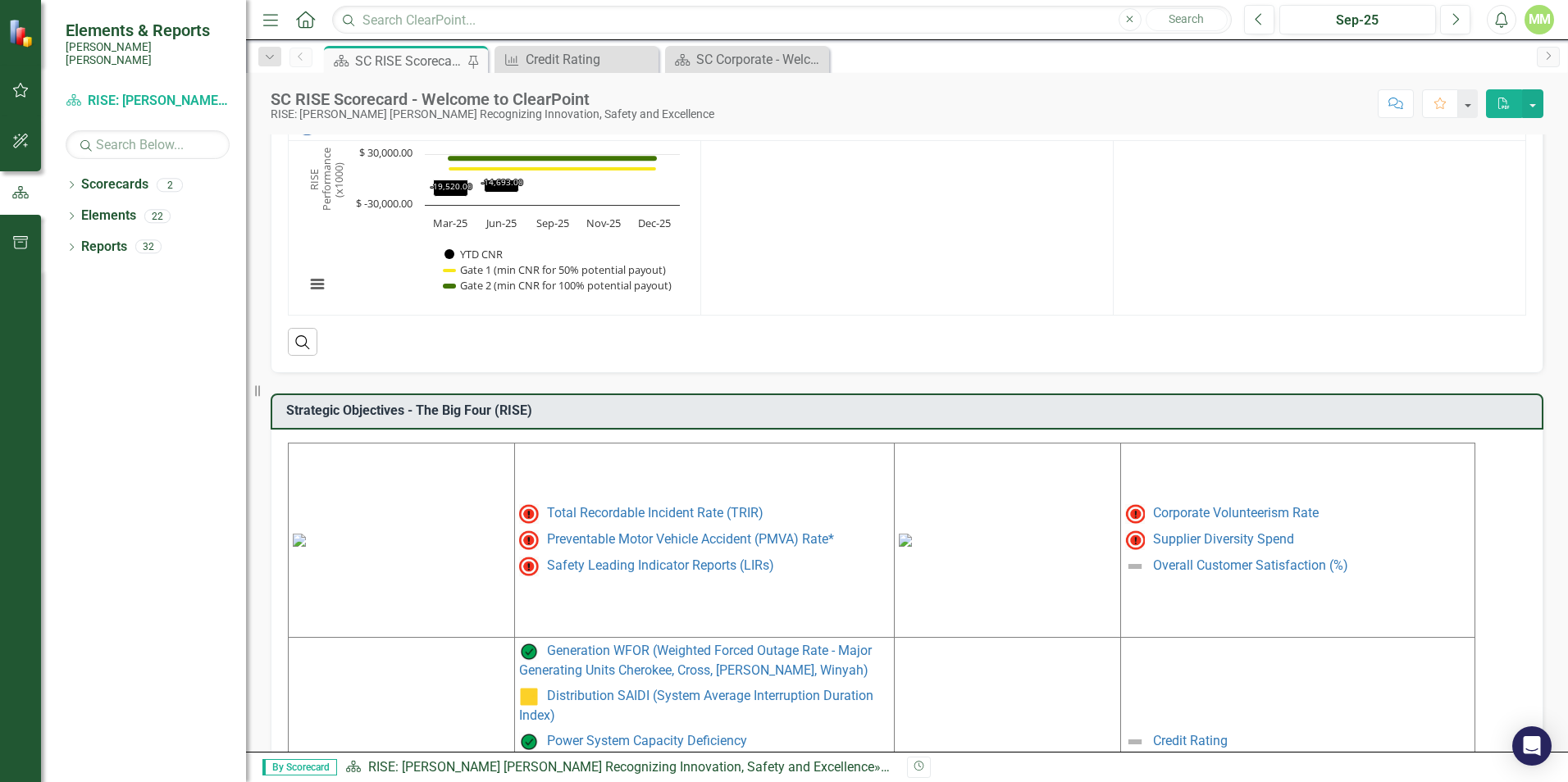
scroll to position [634, 0]
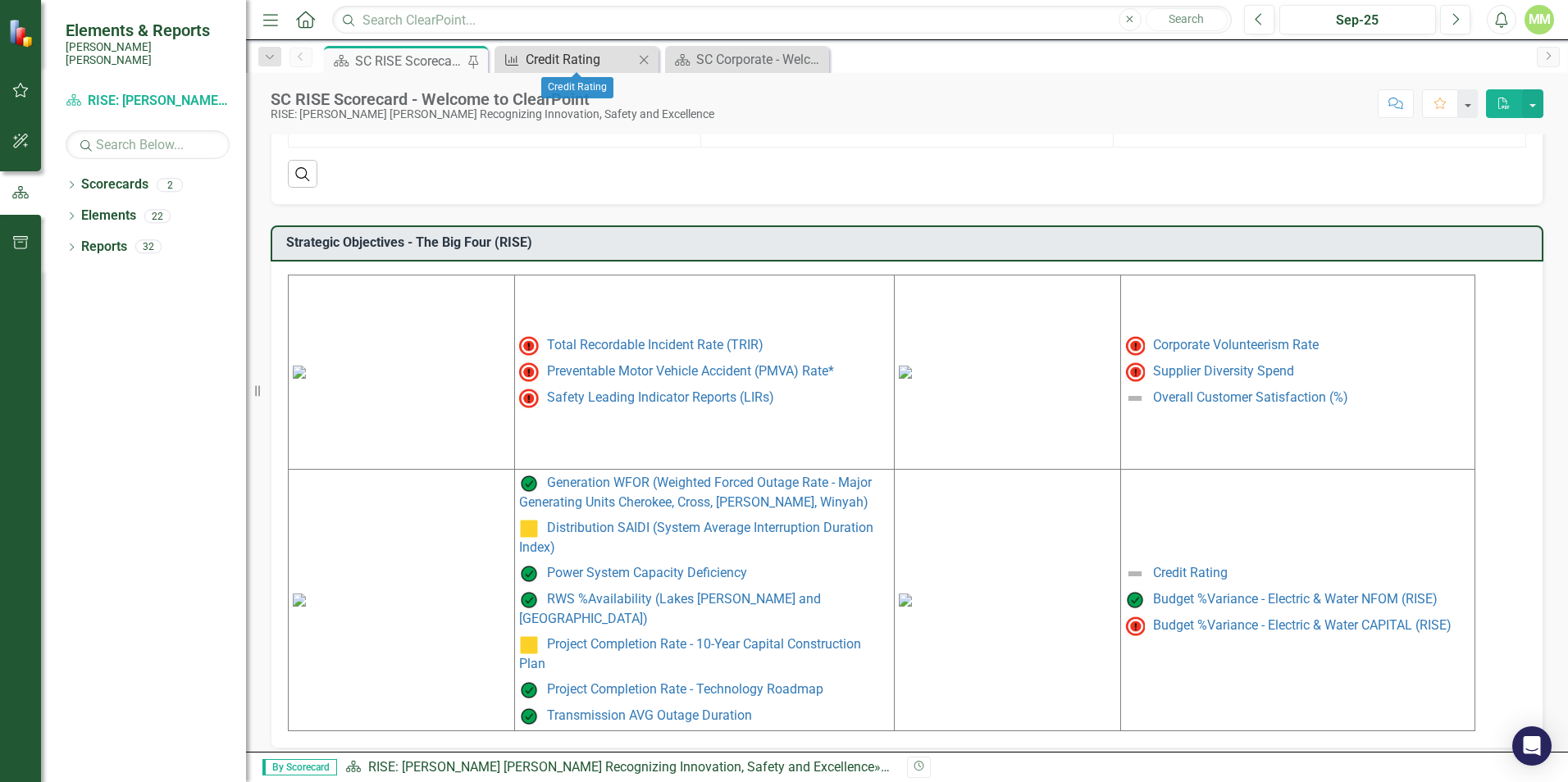
click at [581, 54] on div "Credit Rating" at bounding box center [579, 58] width 108 height 20
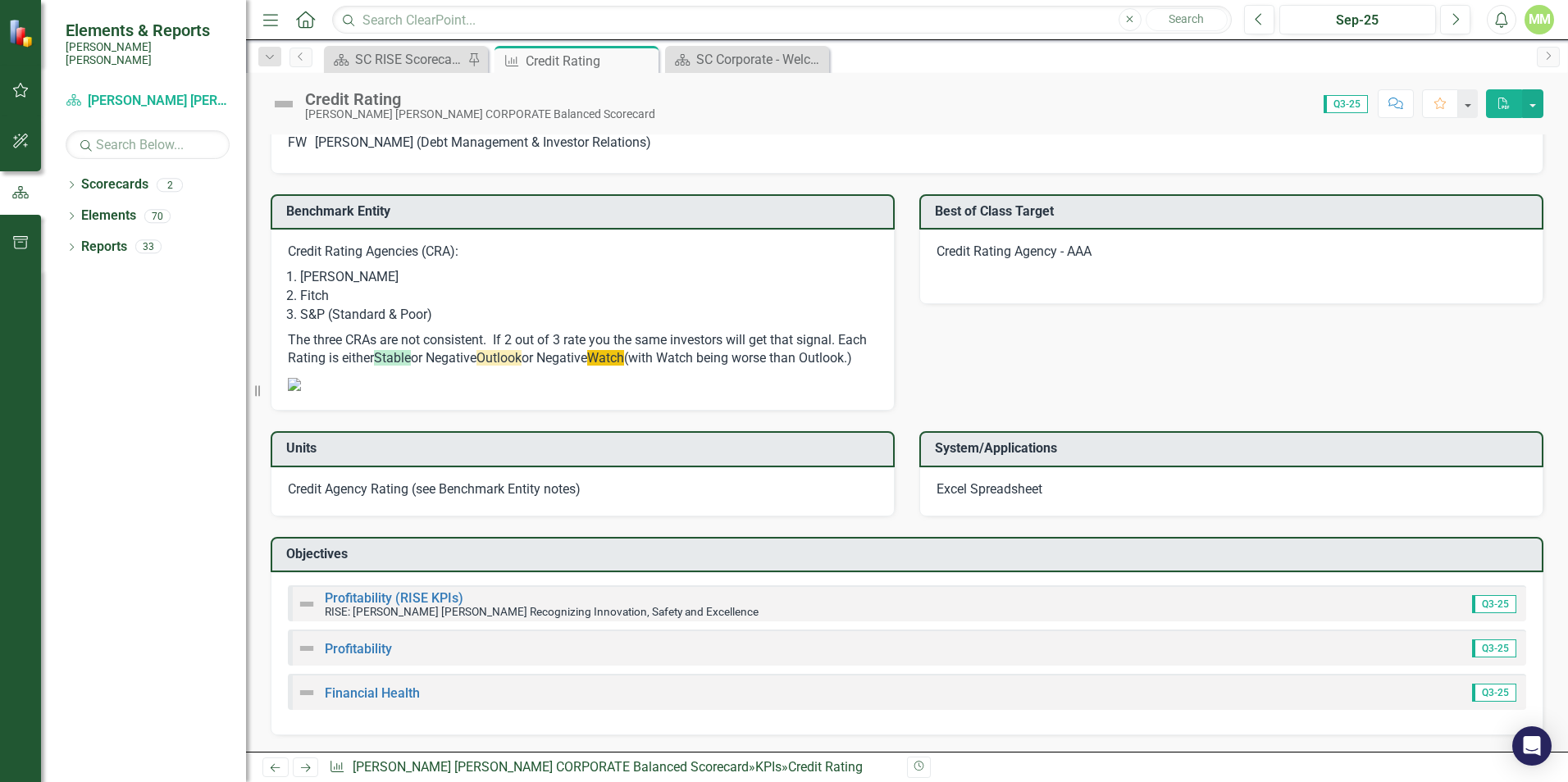
scroll to position [1359, 0]
click at [647, 57] on icon "Close" at bounding box center [642, 61] width 16 height 13
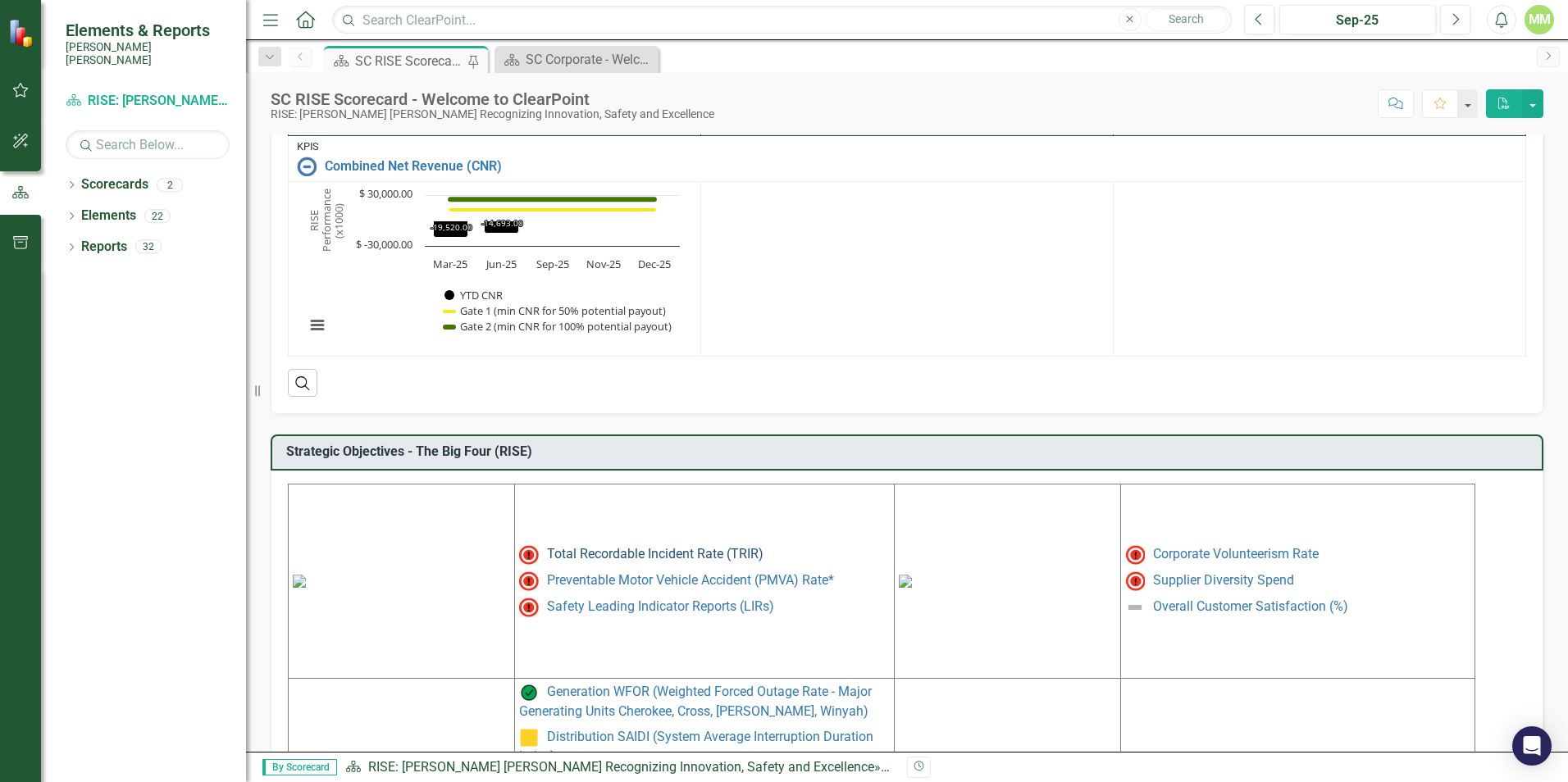
scroll to position [634, 0]
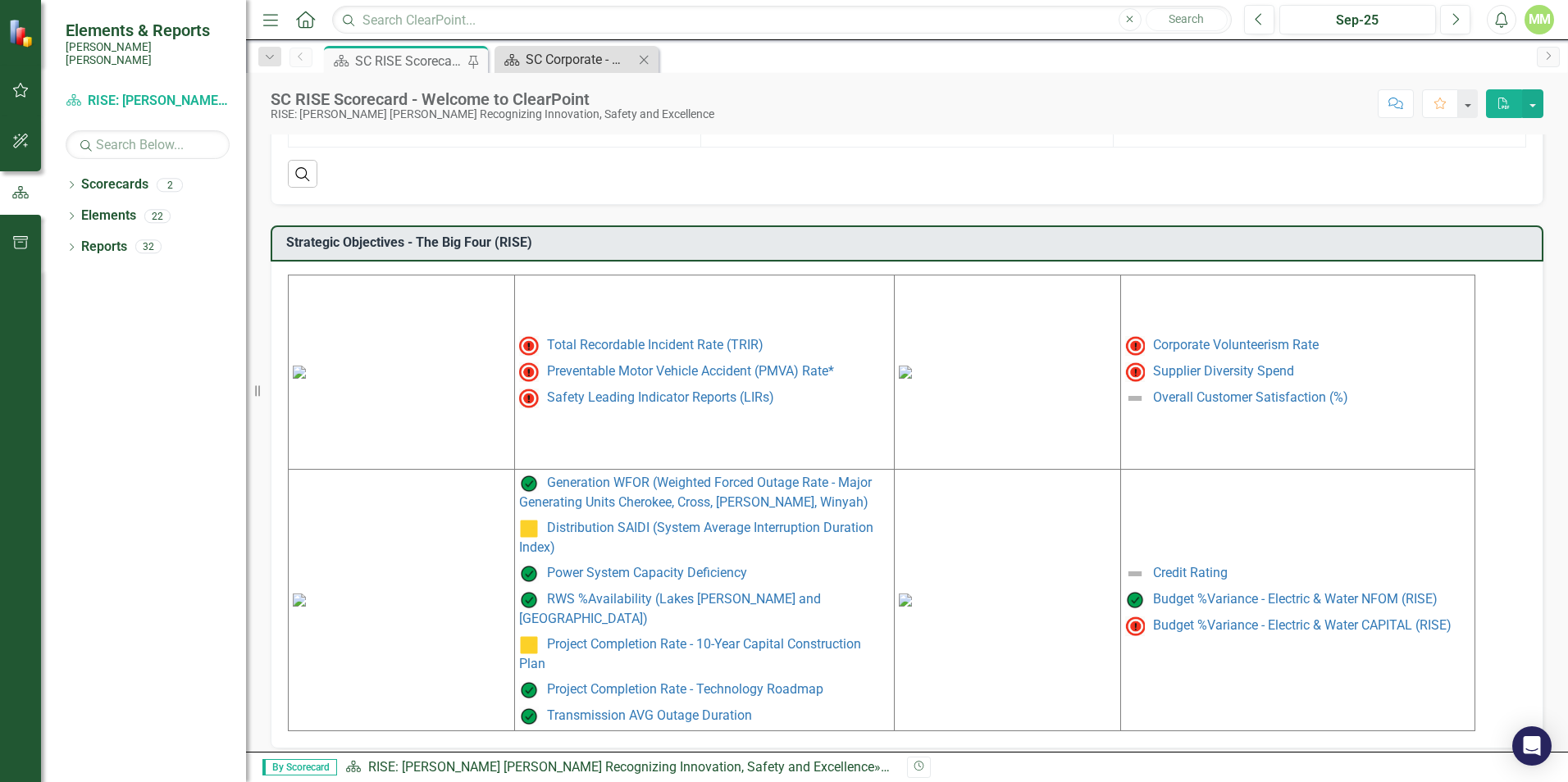
click at [591, 65] on div "SC Corporate - Welcome to ClearPoint" at bounding box center [579, 58] width 108 height 20
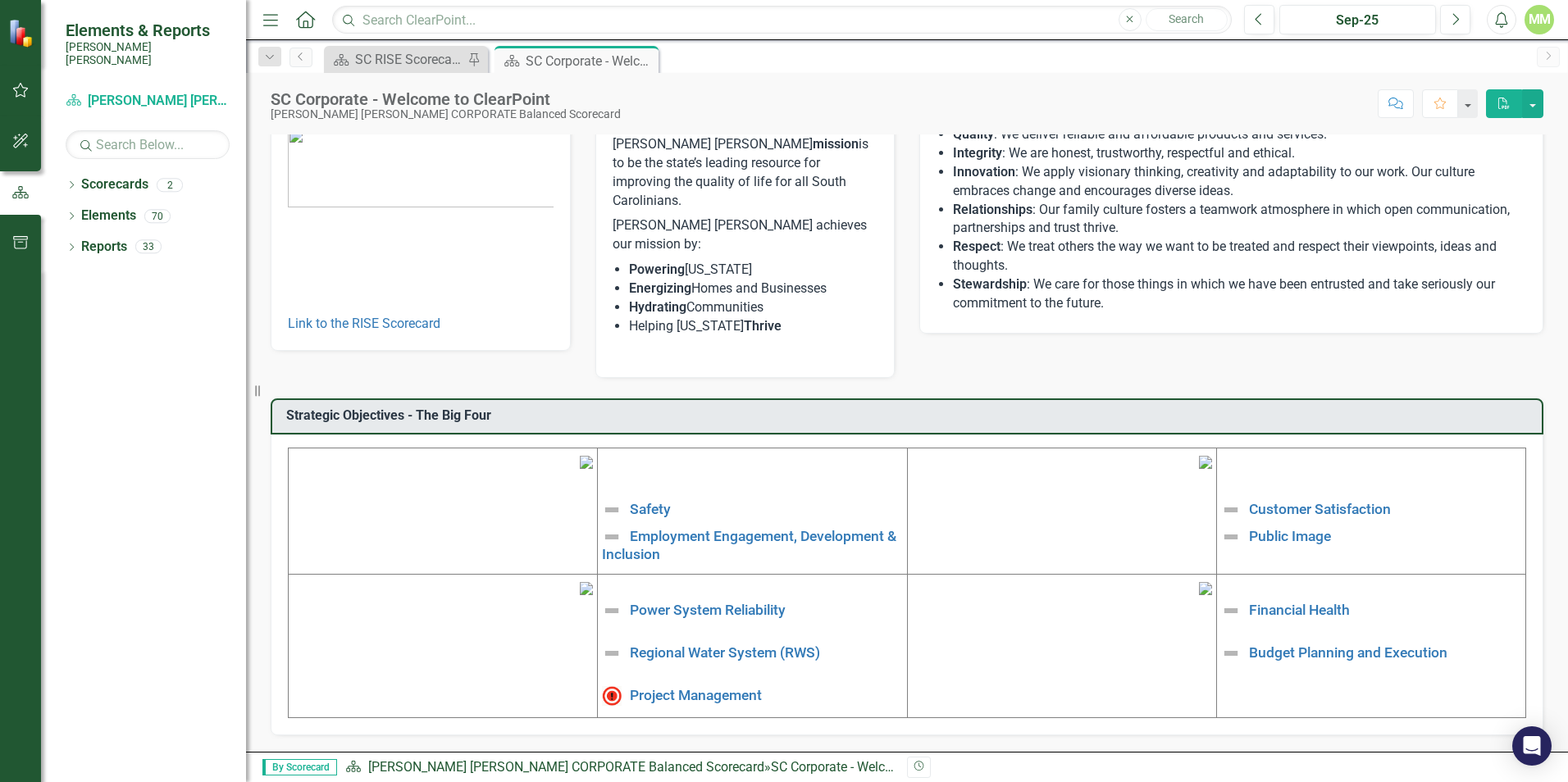
scroll to position [247, 0]
click at [580, 456] on img at bounding box center [587, 462] width 13 height 13
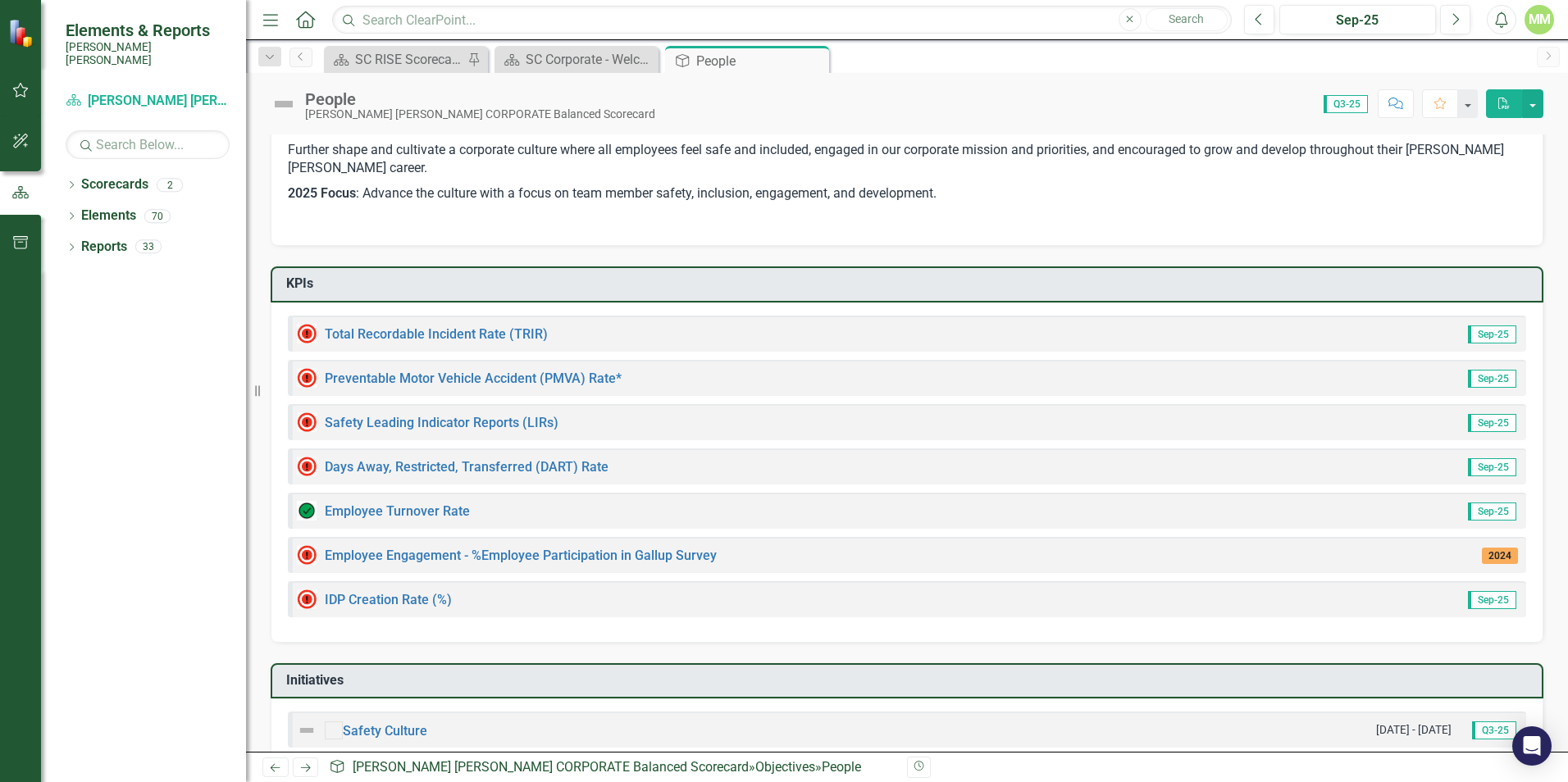
scroll to position [82, 0]
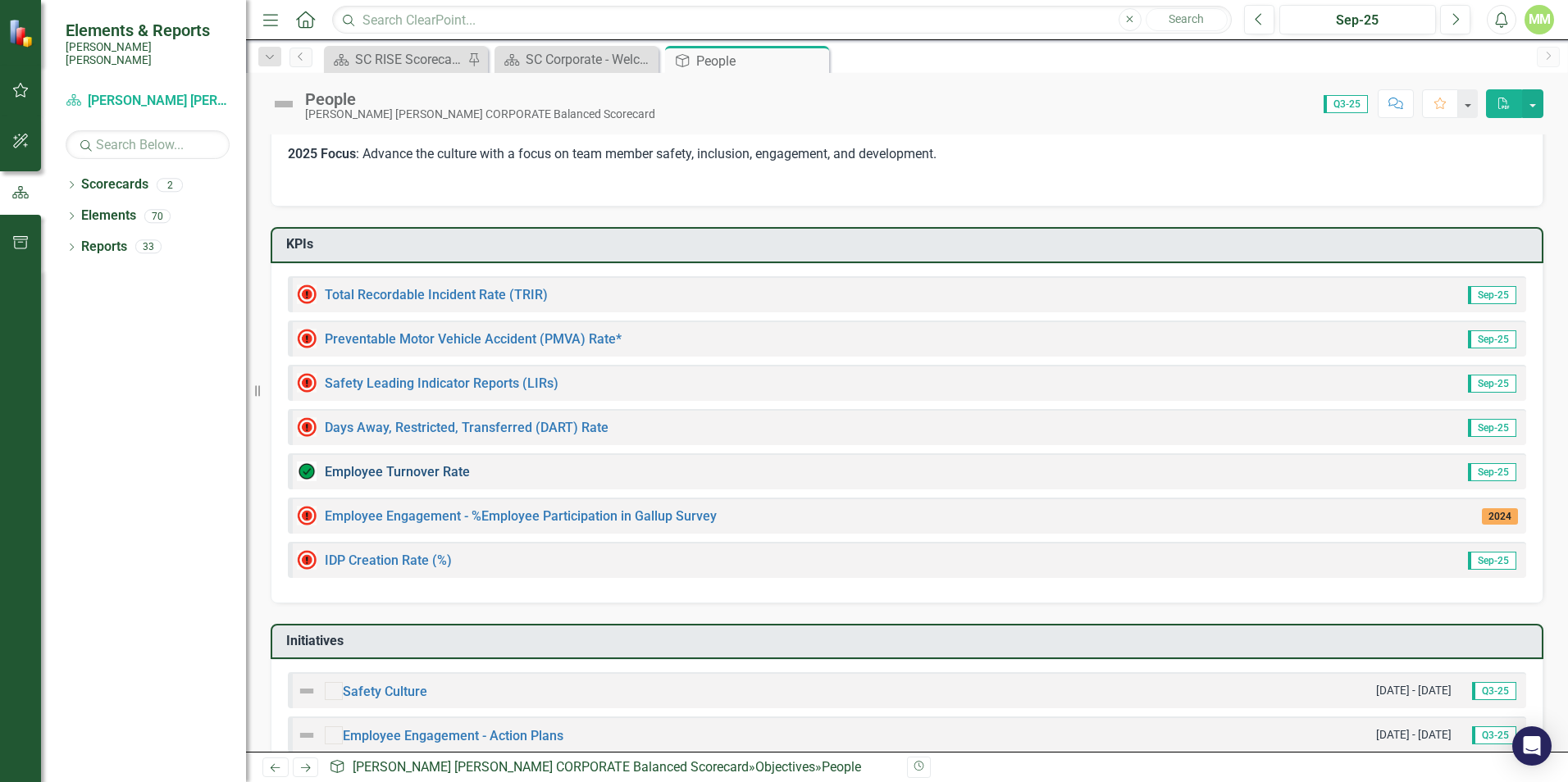
click at [426, 477] on link "Employee Turnover Rate​" at bounding box center [397, 472] width 146 height 15
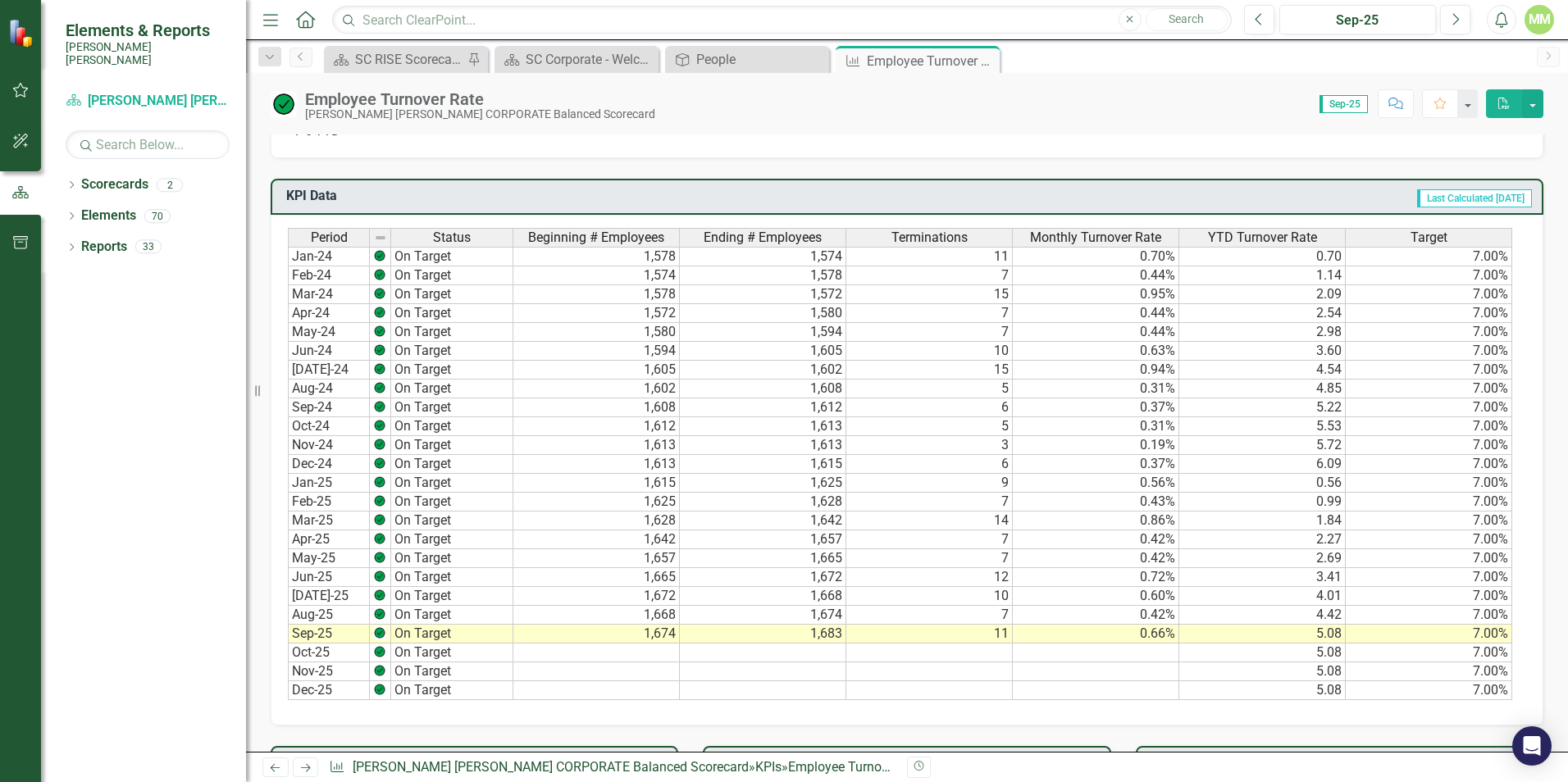
scroll to position [820, 0]
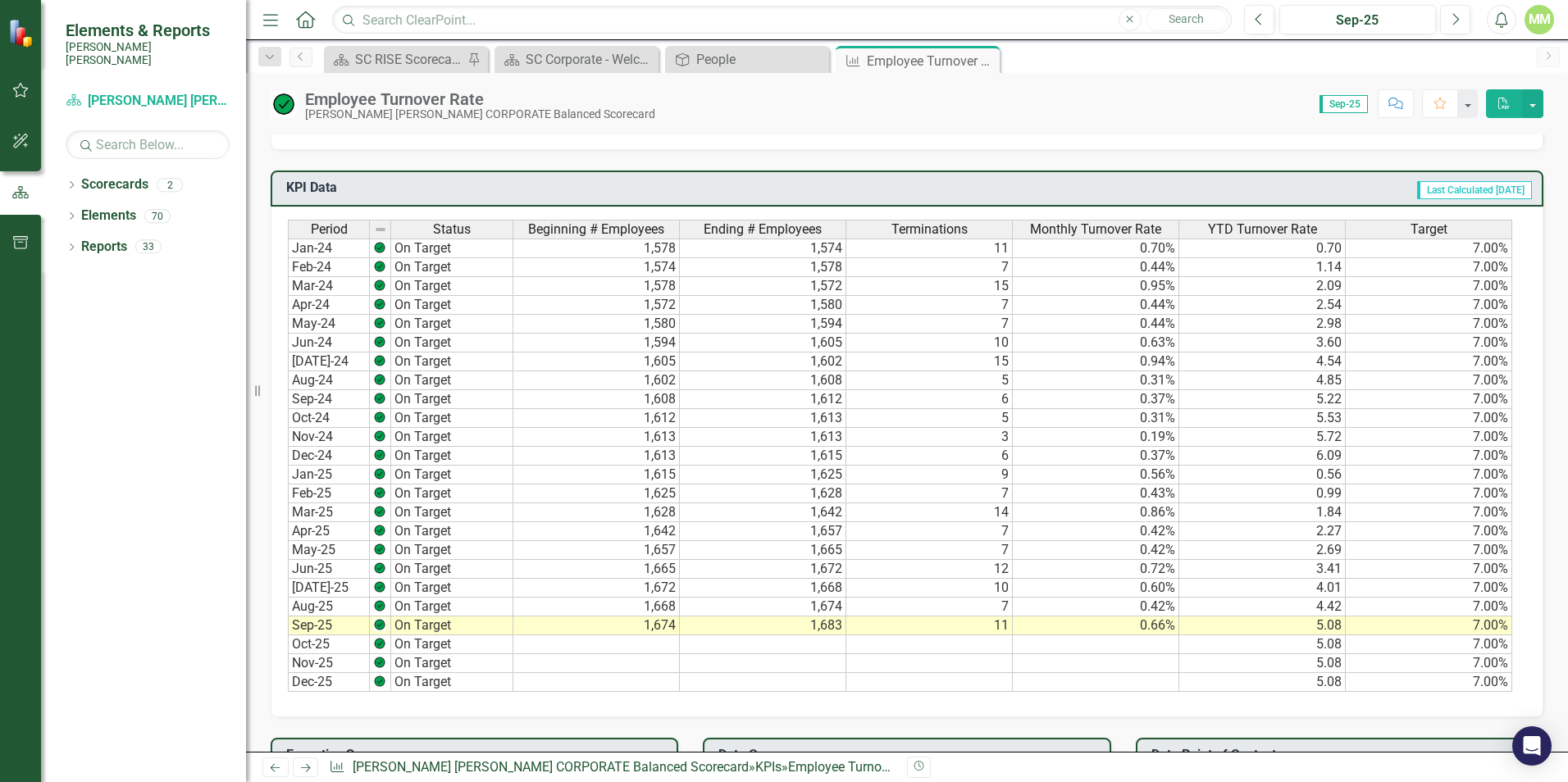
click at [992, 477] on td "9" at bounding box center [930, 476] width 167 height 19
click at [991, 500] on td "7" at bounding box center [930, 494] width 167 height 19
click at [991, 511] on td "14" at bounding box center [930, 513] width 167 height 19
click at [992, 529] on td "7" at bounding box center [930, 532] width 167 height 19
click at [992, 547] on td "7" at bounding box center [930, 550] width 167 height 19
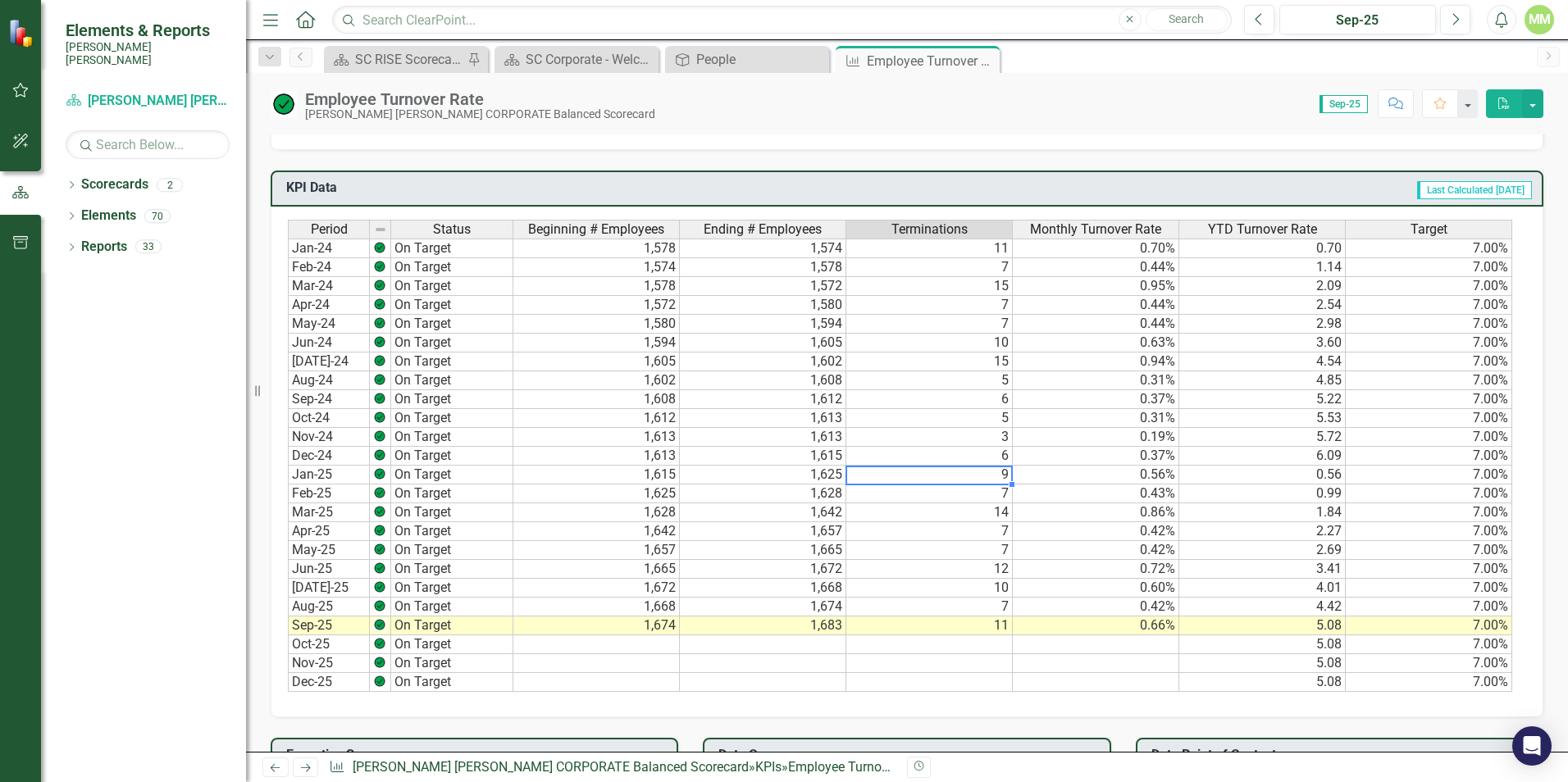
click at [975, 475] on td "9" at bounding box center [930, 476] width 167 height 19
click at [1290, 536] on td "2.27" at bounding box center [1263, 532] width 167 height 19
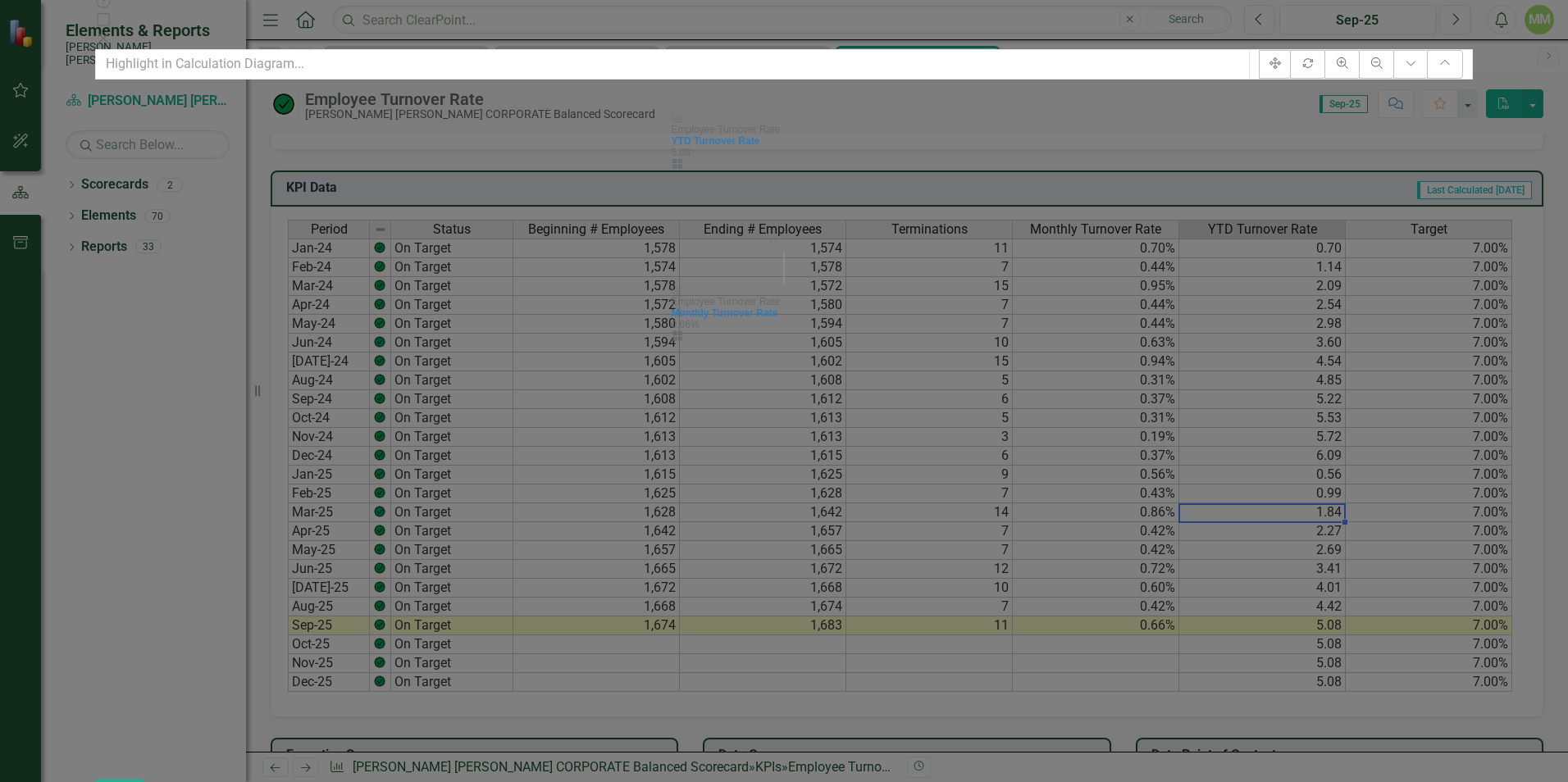
click at [683, 168] on icon "icon.calculatedSimple" at bounding box center [677, 163] width 12 height 10
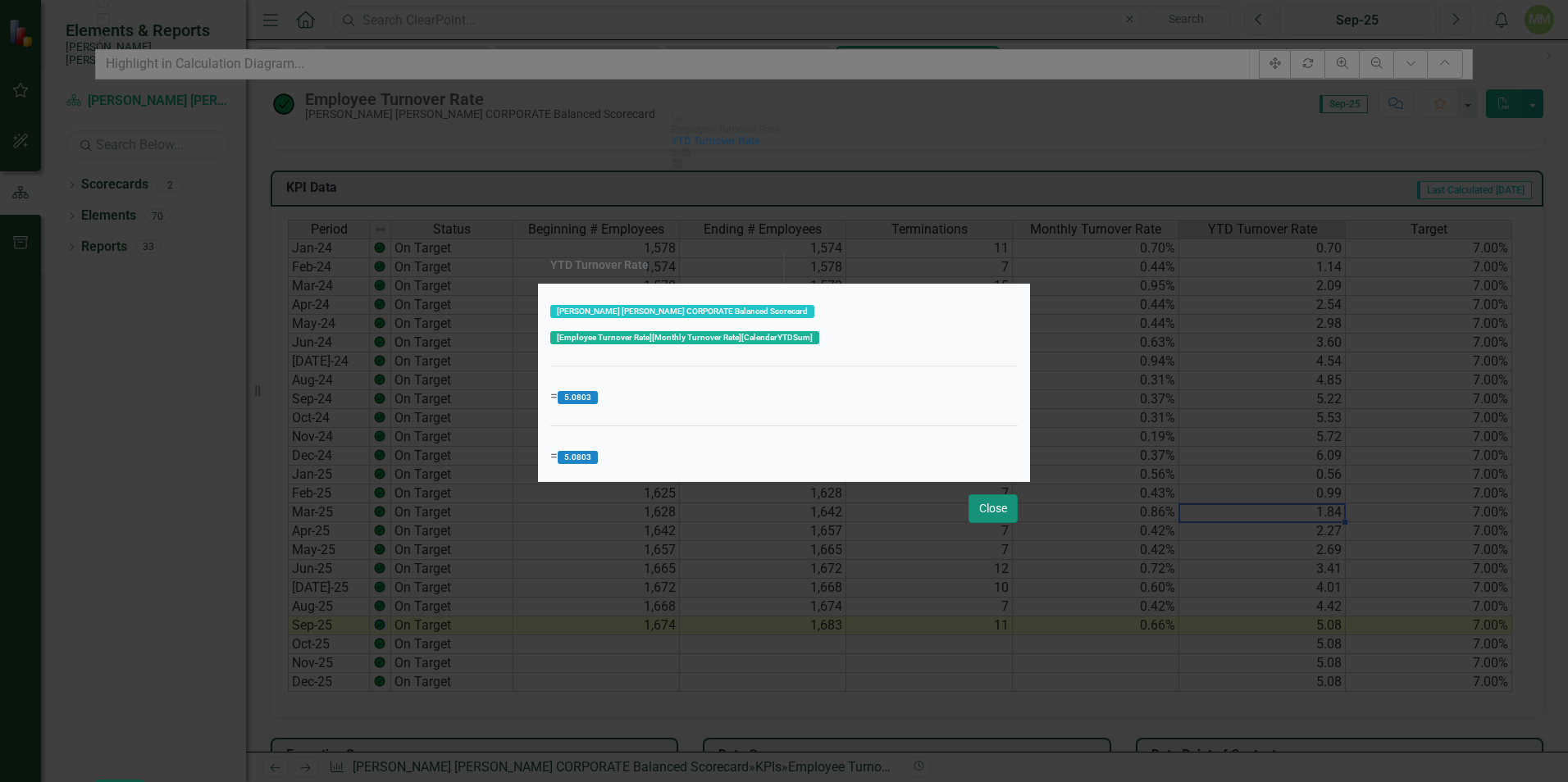
click at [993, 502] on button "Close" at bounding box center [993, 509] width 49 height 29
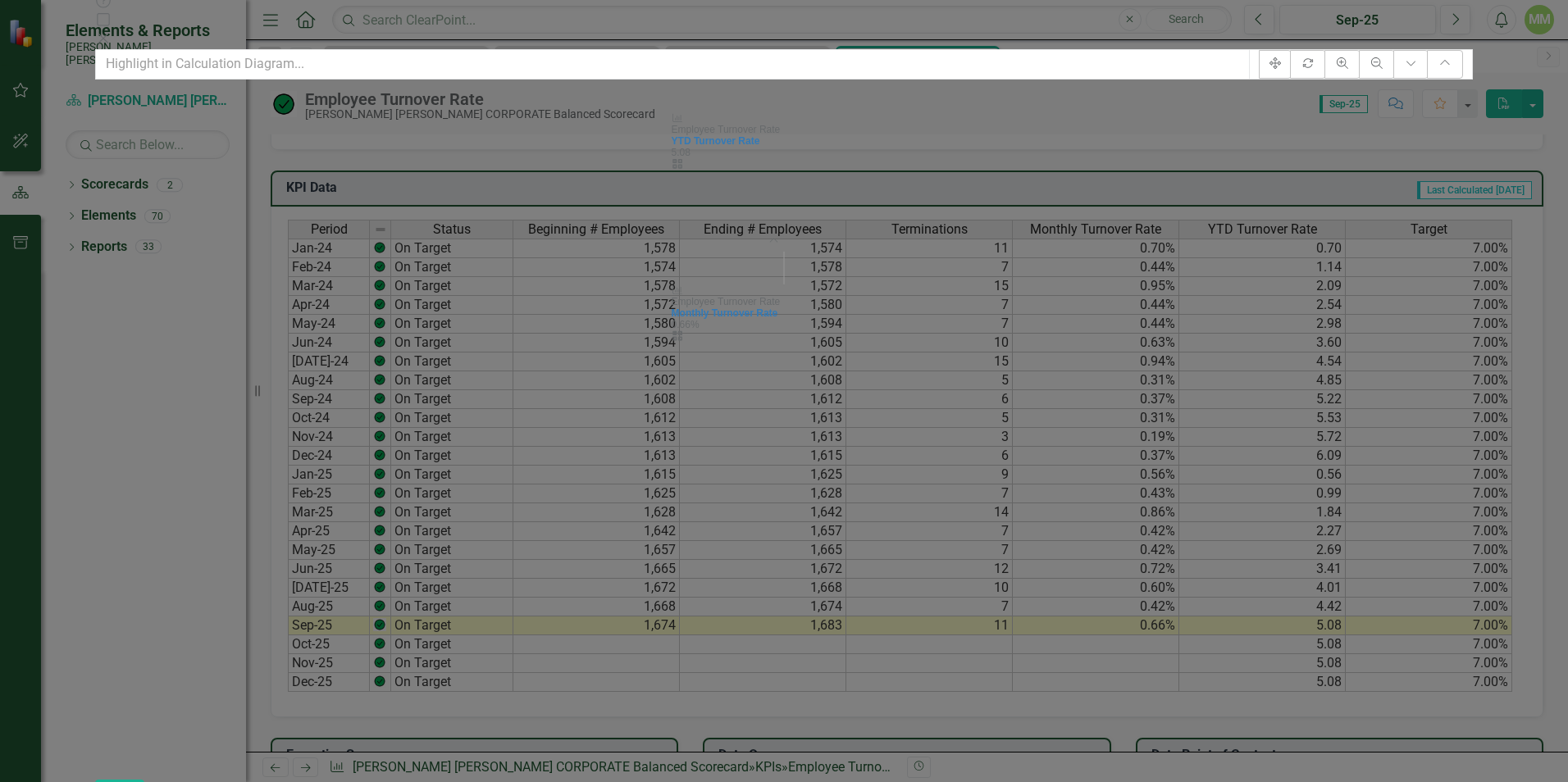
click at [108, 34] on icon at bounding box center [103, 38] width 10 height 10
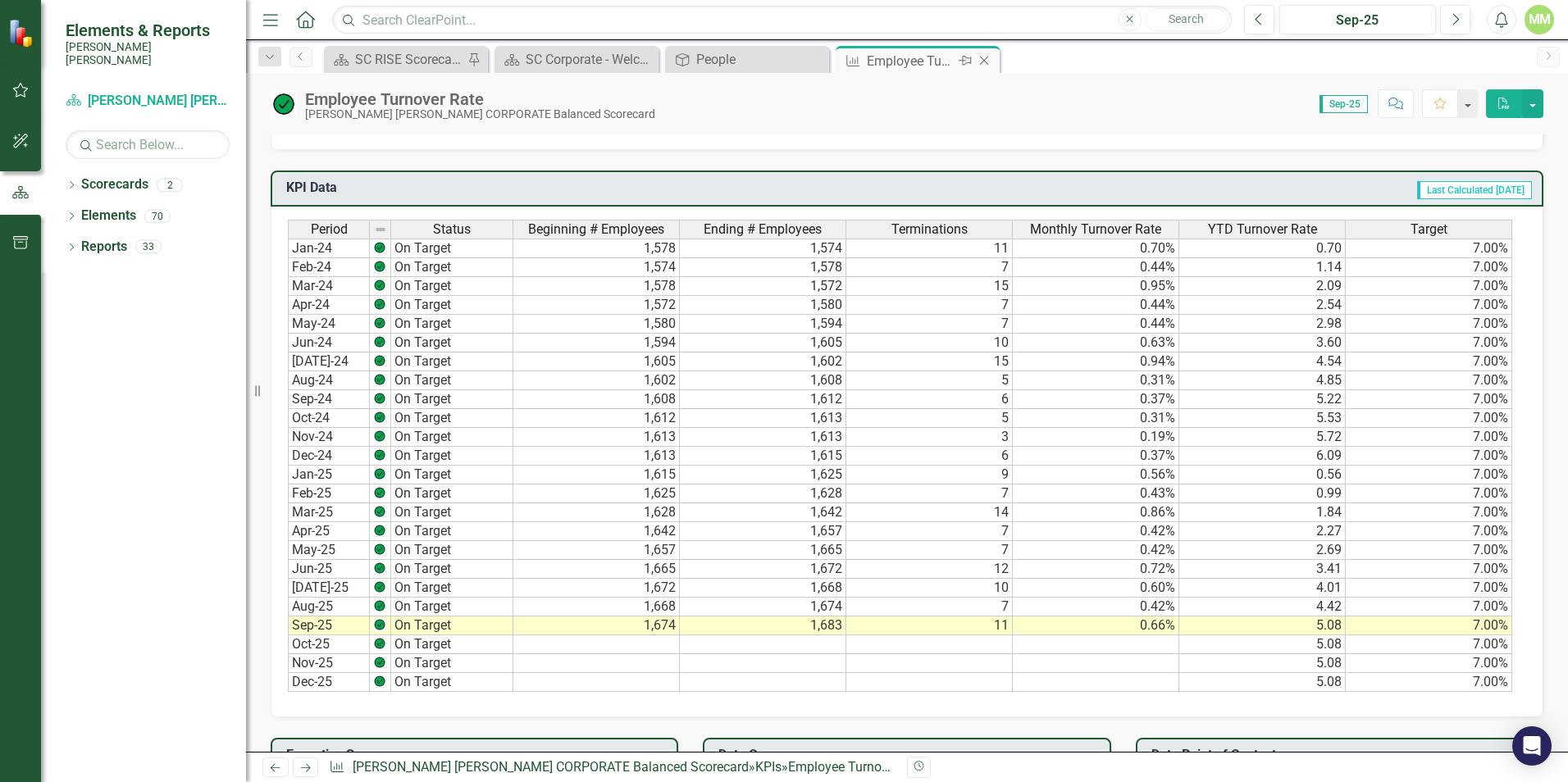
click at [984, 63] on icon "Close" at bounding box center [983, 61] width 16 height 13
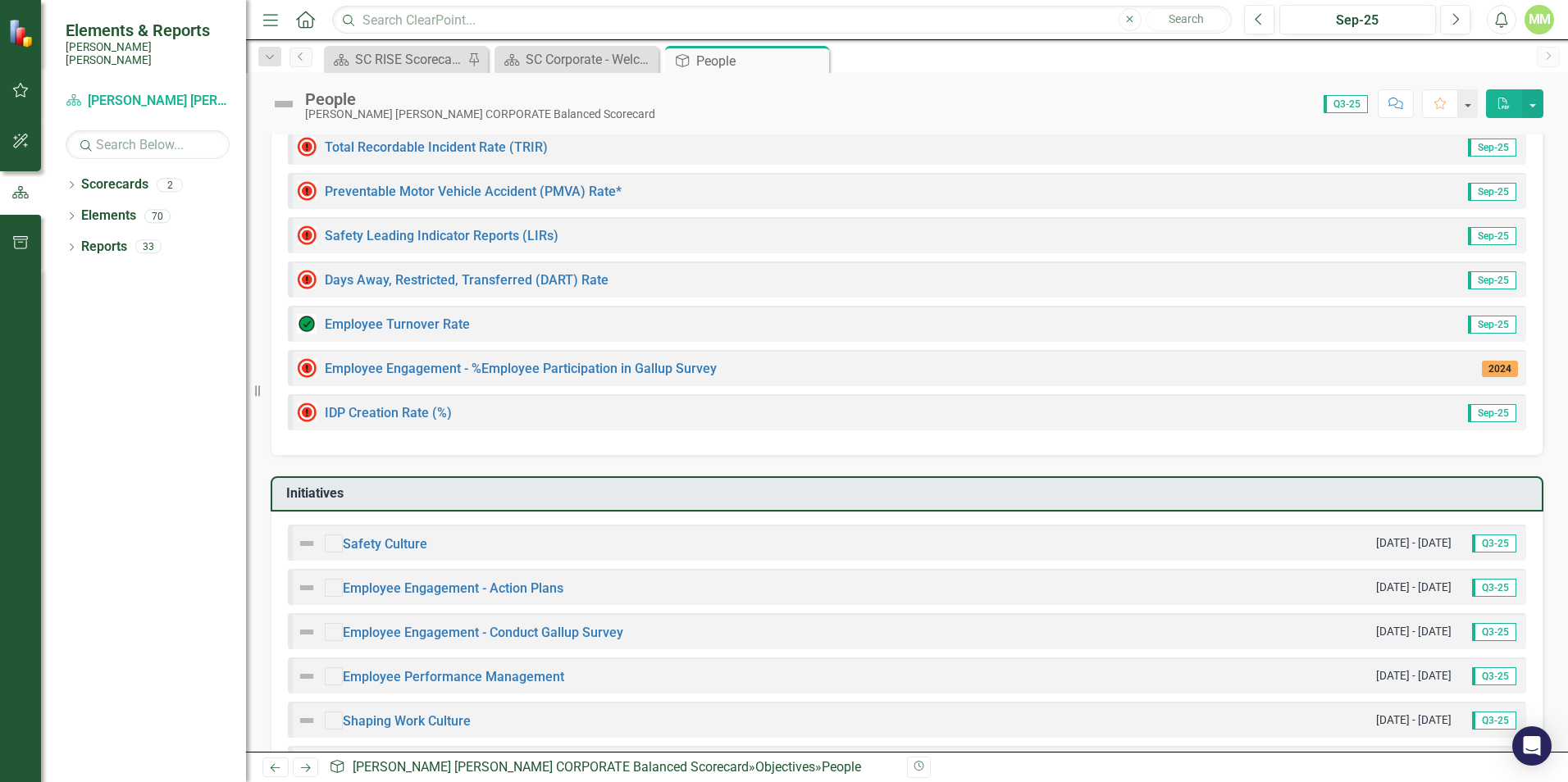
scroll to position [410, 0]
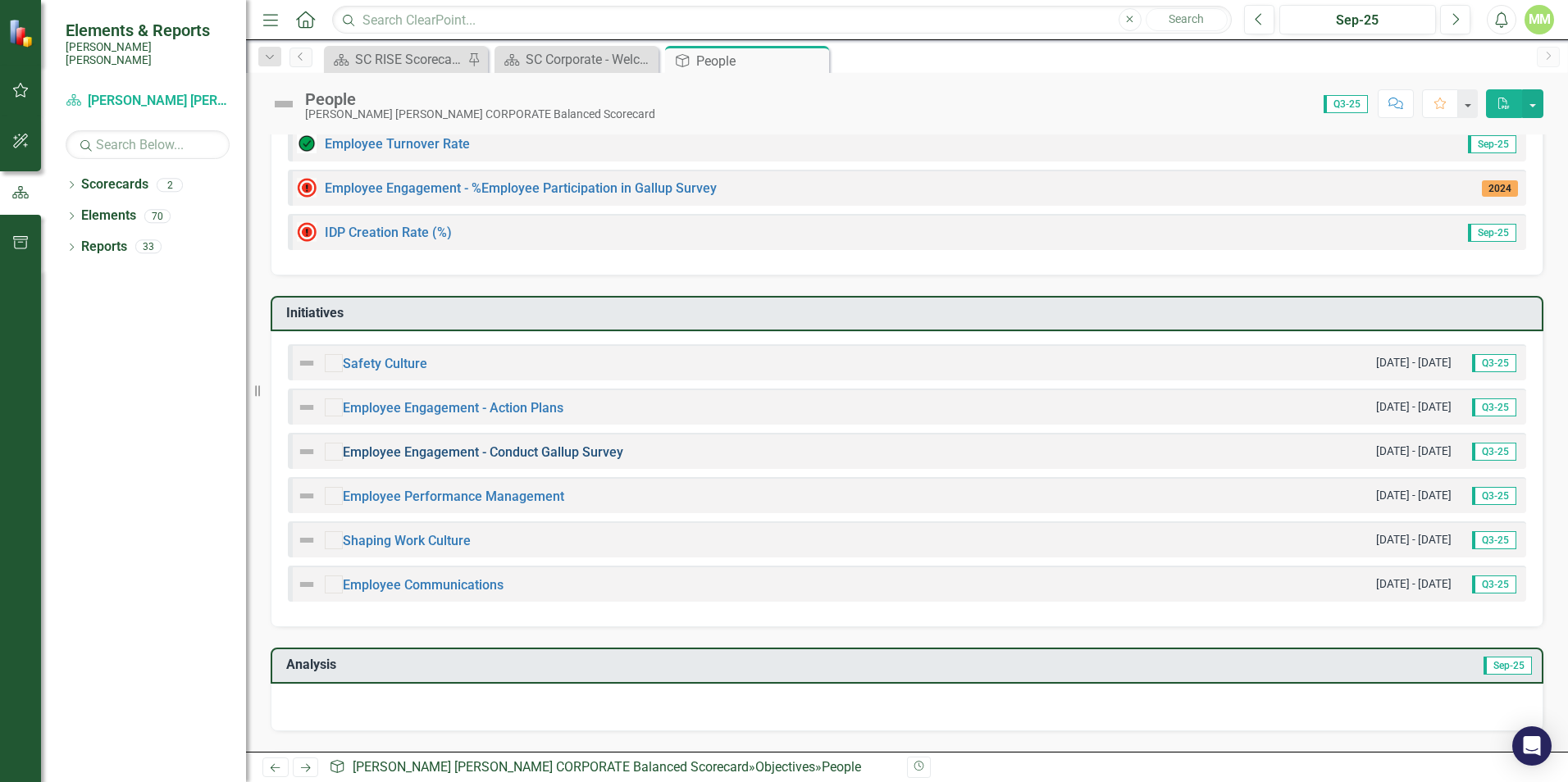
click at [540, 448] on link "Employee Engagement - Conduct Gallup Survey" at bounding box center [482, 452] width 280 height 15
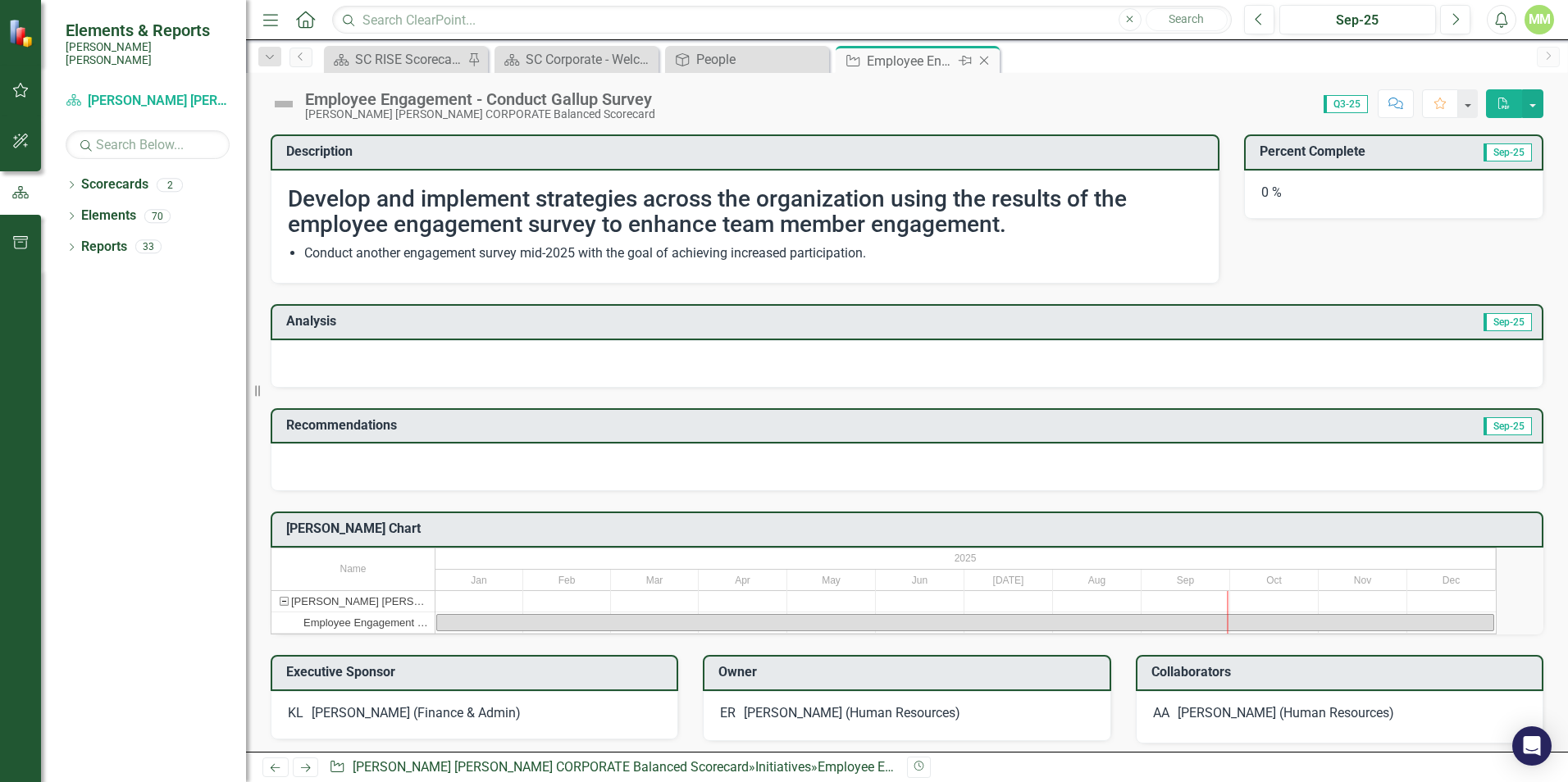
click at [987, 62] on icon "Close" at bounding box center [983, 61] width 16 height 13
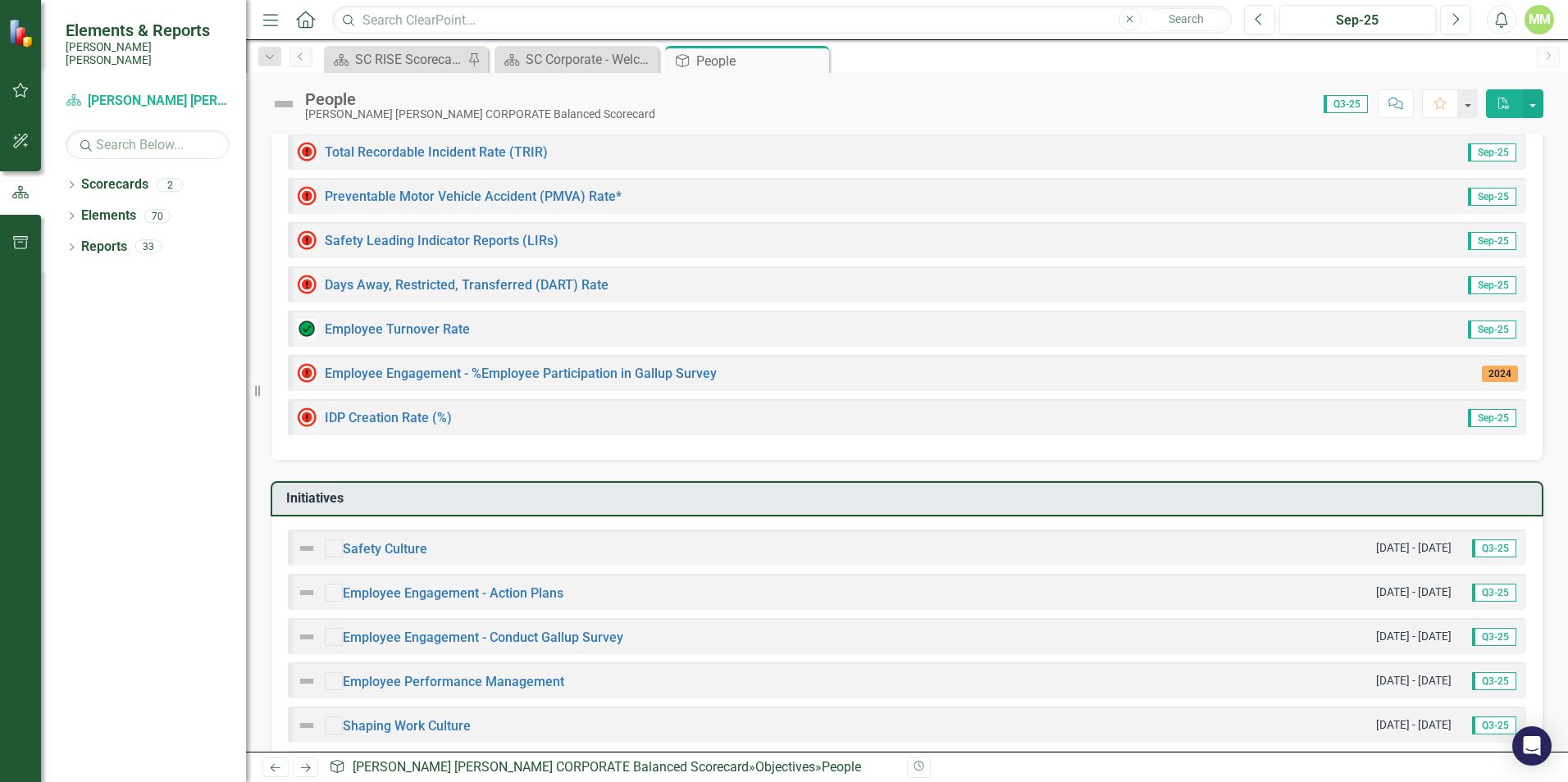
scroll to position [492, 0]
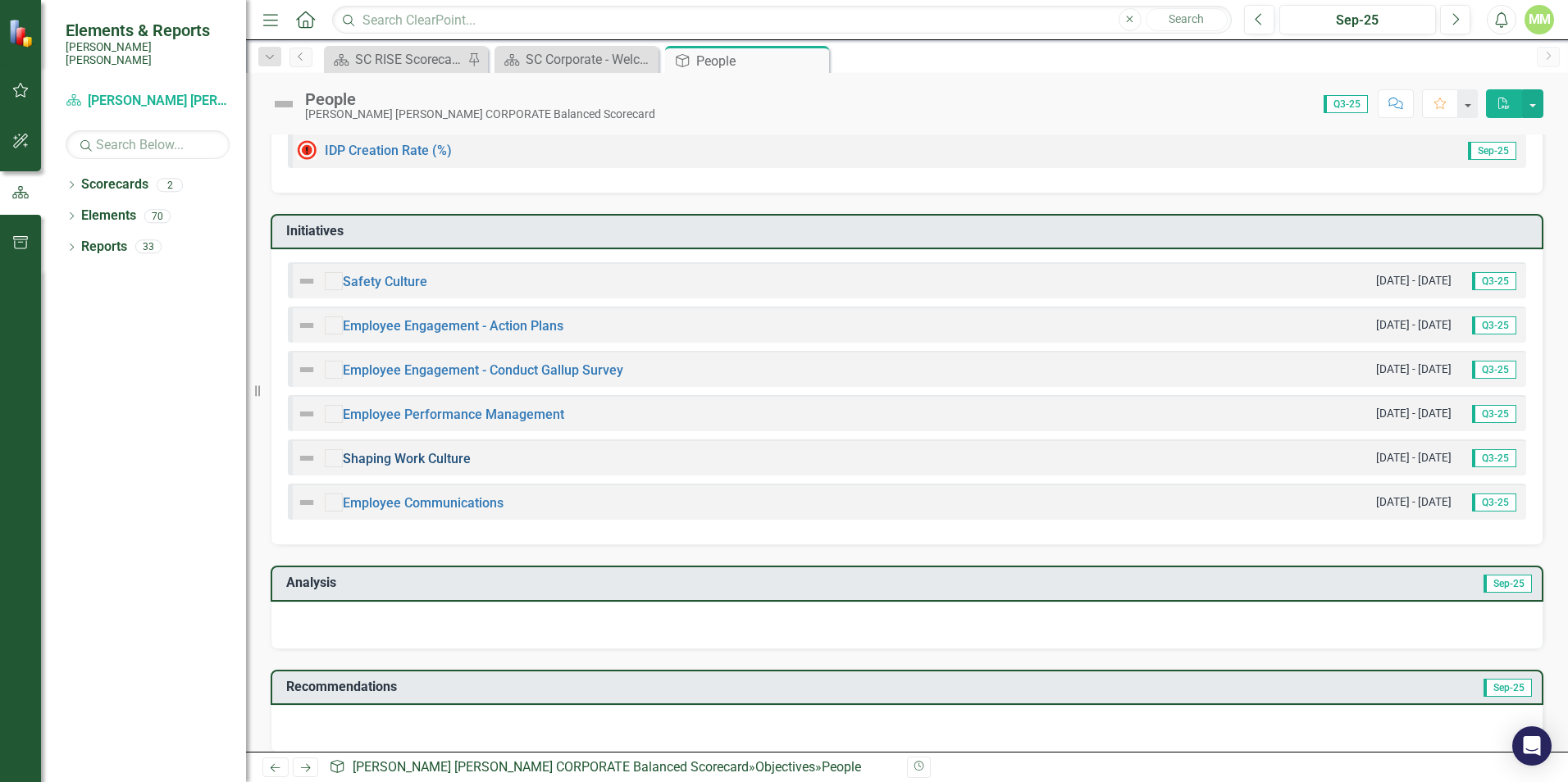
click at [446, 459] on link "Shaping Work Culture" at bounding box center [407, 458] width 128 height 15
